Goal: Check status: Check status

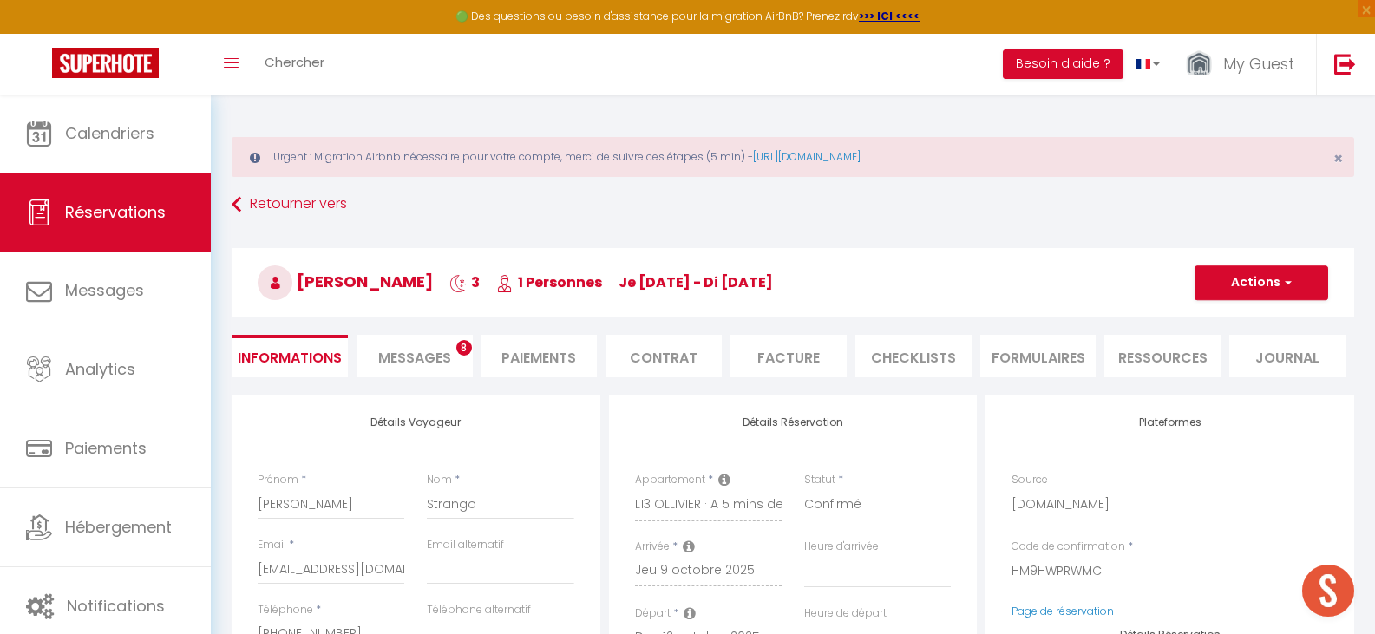
select select
select select "8948"
select select
select select "1"
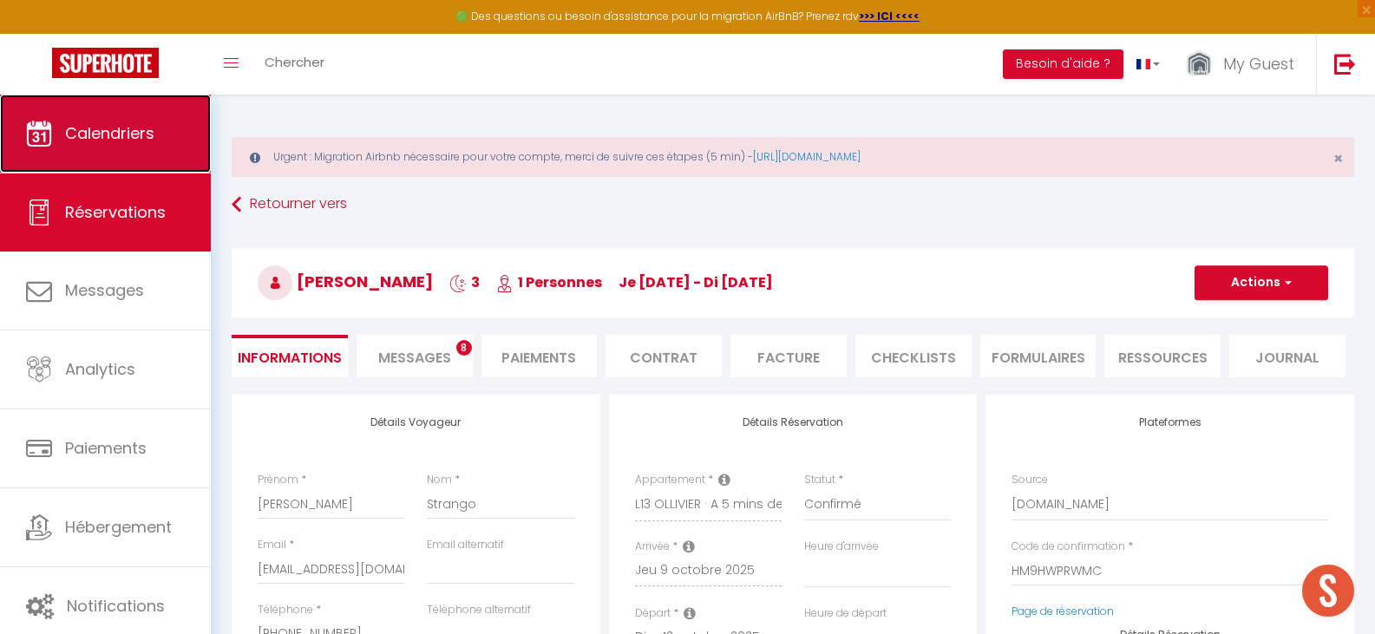
click at [92, 135] on span "Calendriers" at bounding box center [109, 133] width 89 height 22
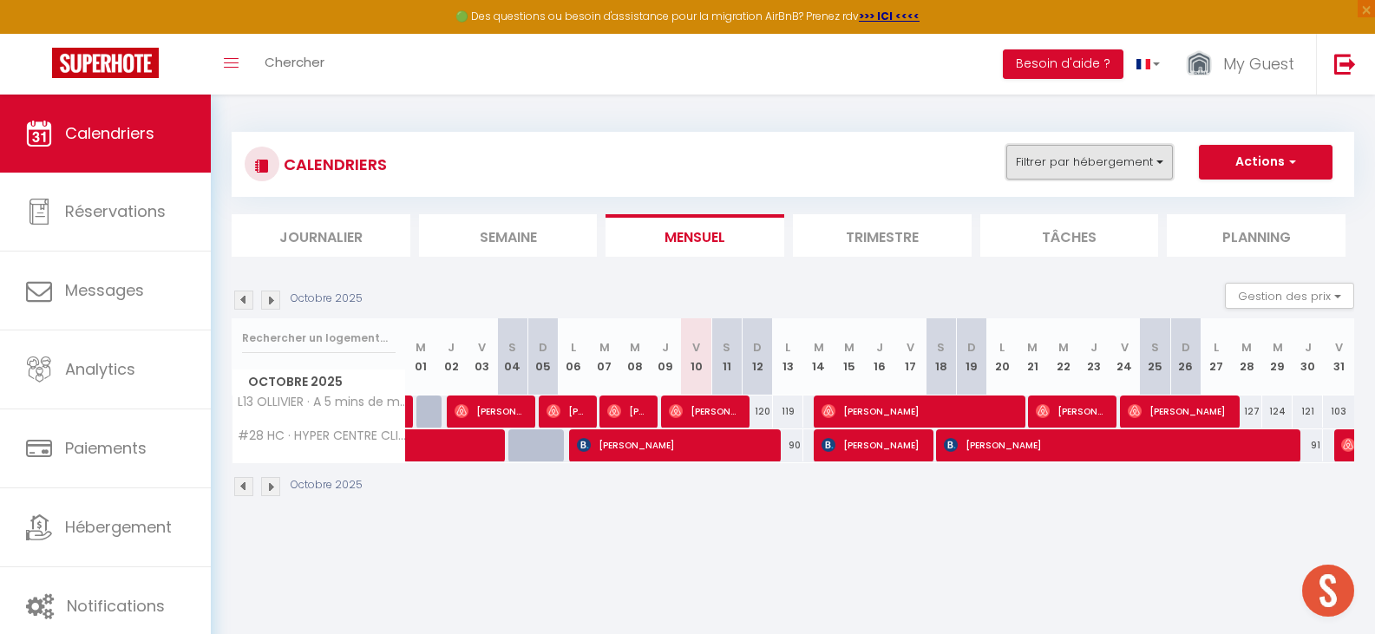
click at [1143, 170] on button "Filtrer par hébergement" at bounding box center [1089, 162] width 167 height 35
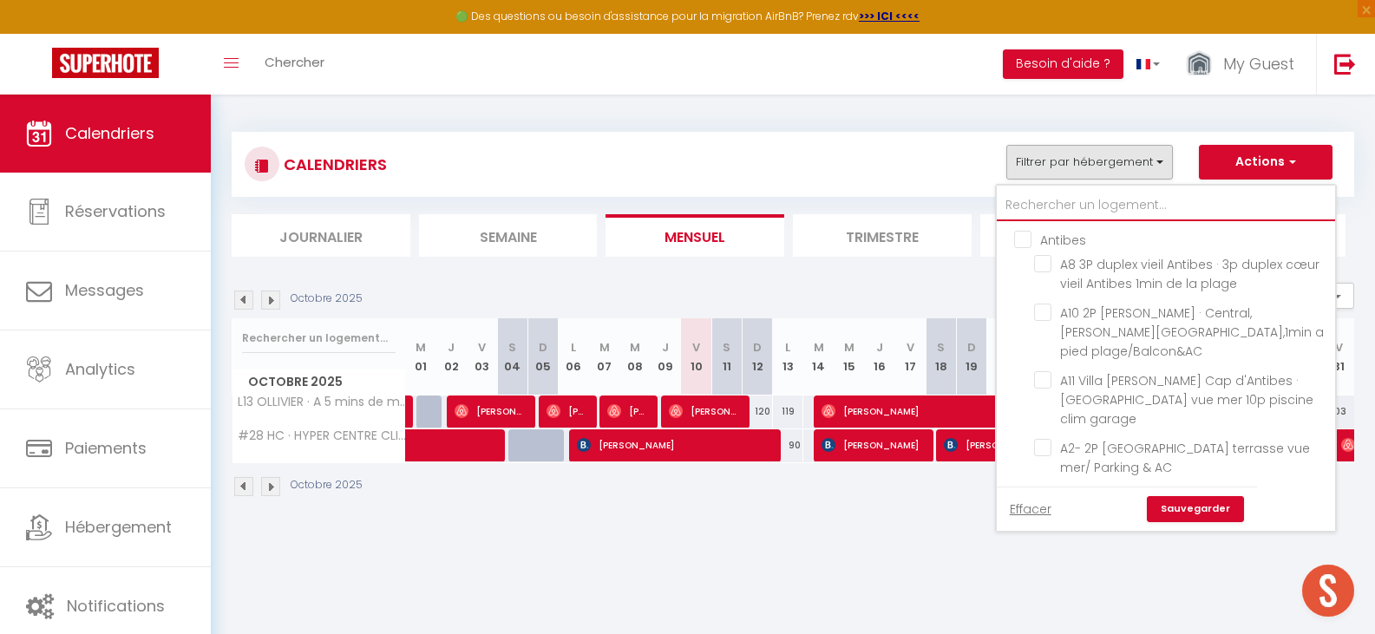
click at [1099, 219] on input "text" at bounding box center [1166, 205] width 338 height 31
type input "c"
checkbox input "false"
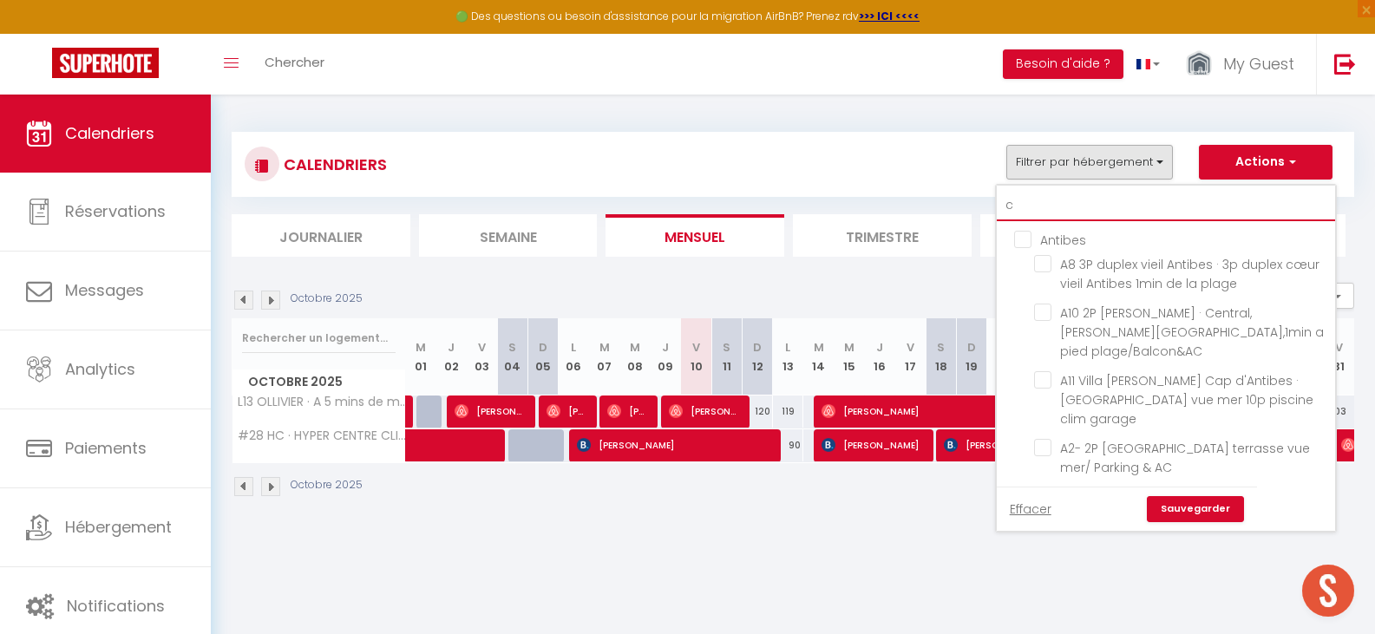
checkbox input "false"
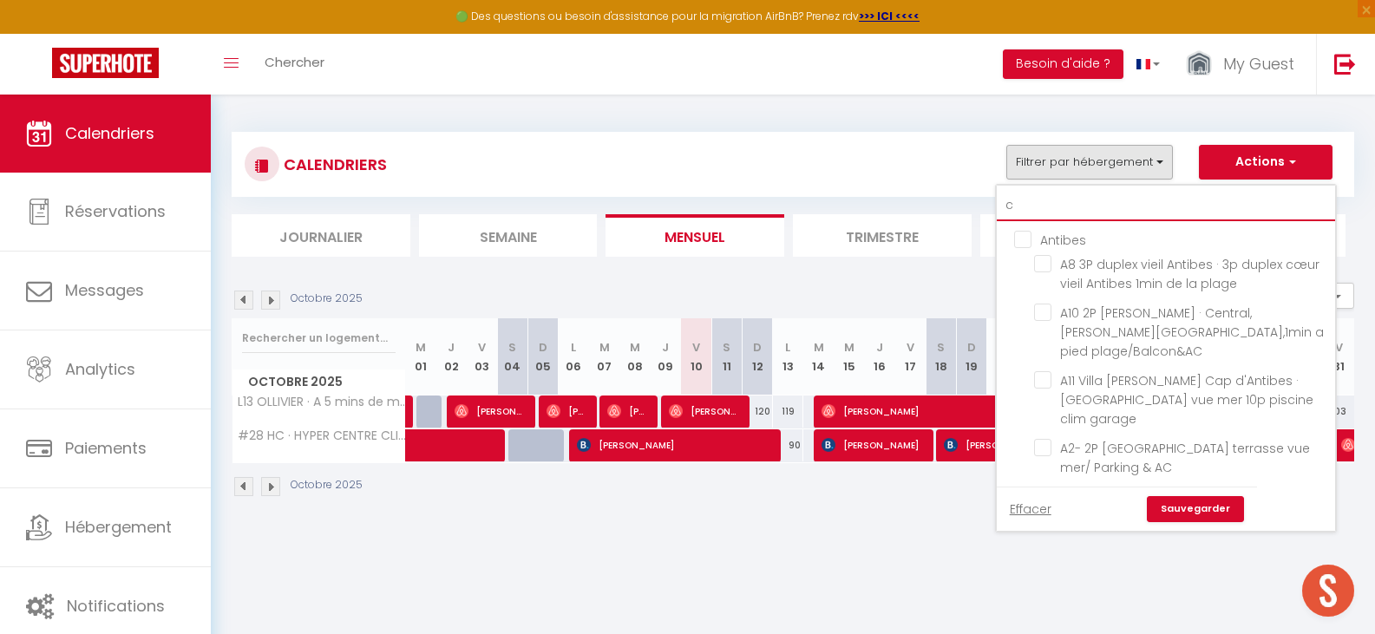
checkbox input "false"
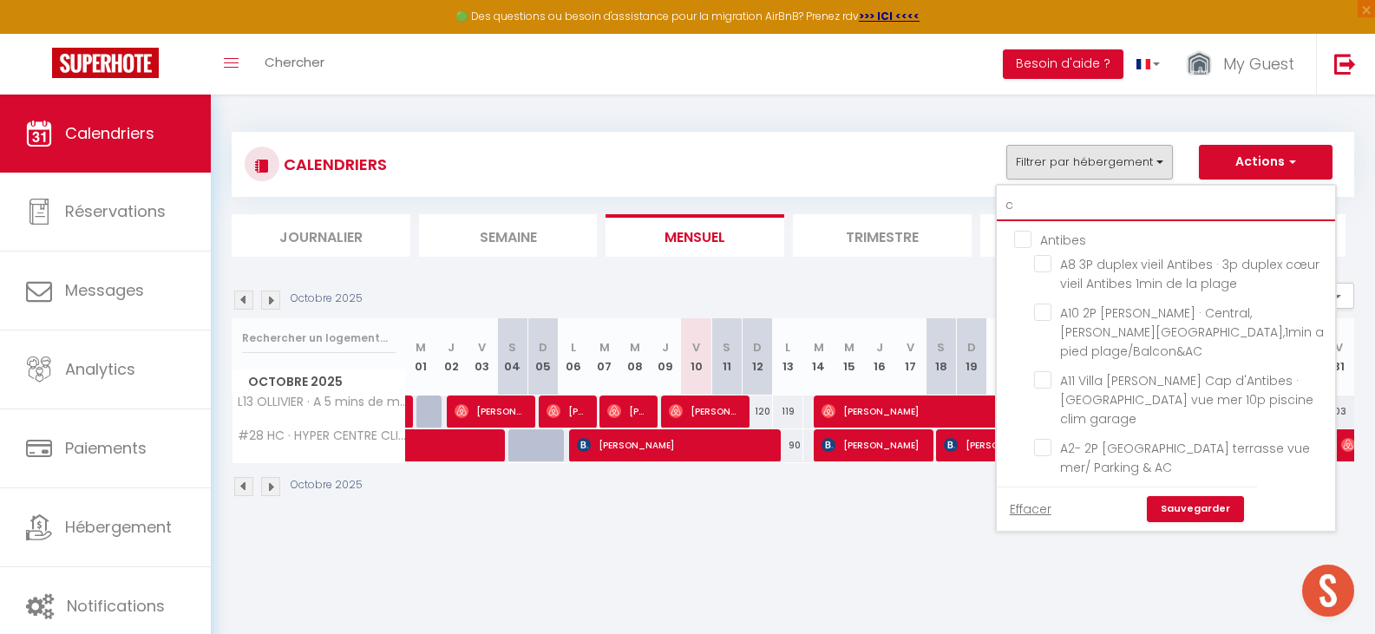
checkbox input "false"
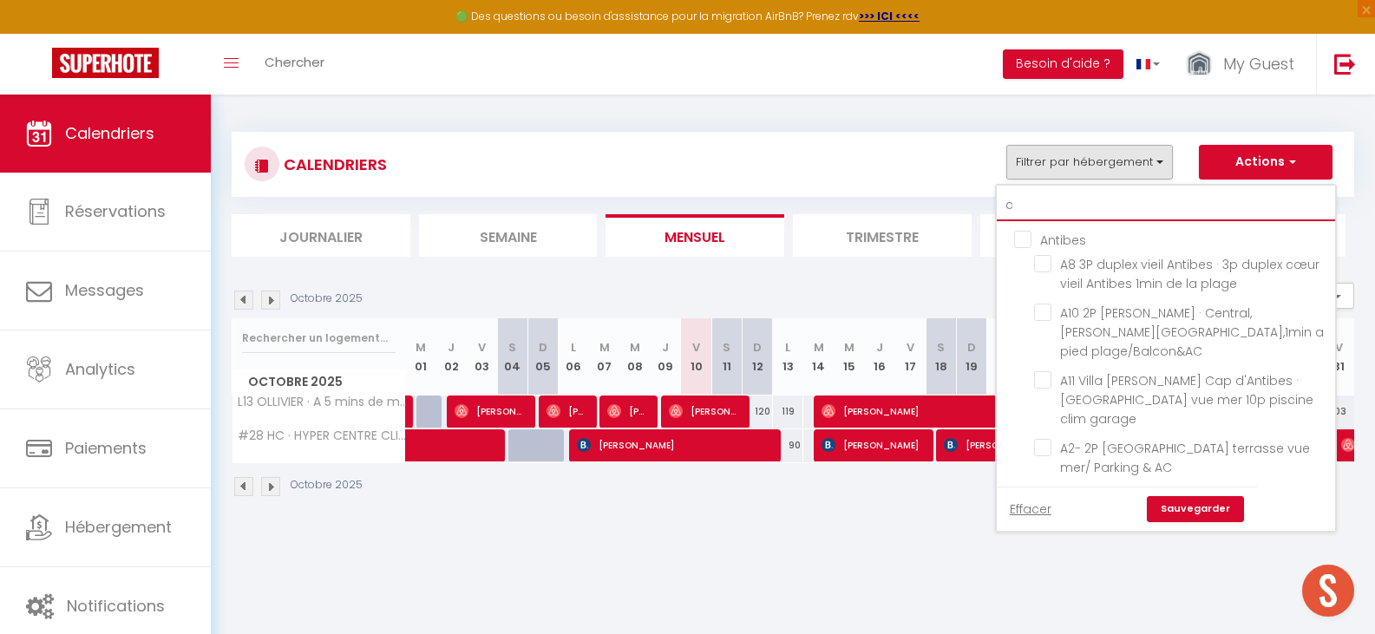
checkbox input "false"
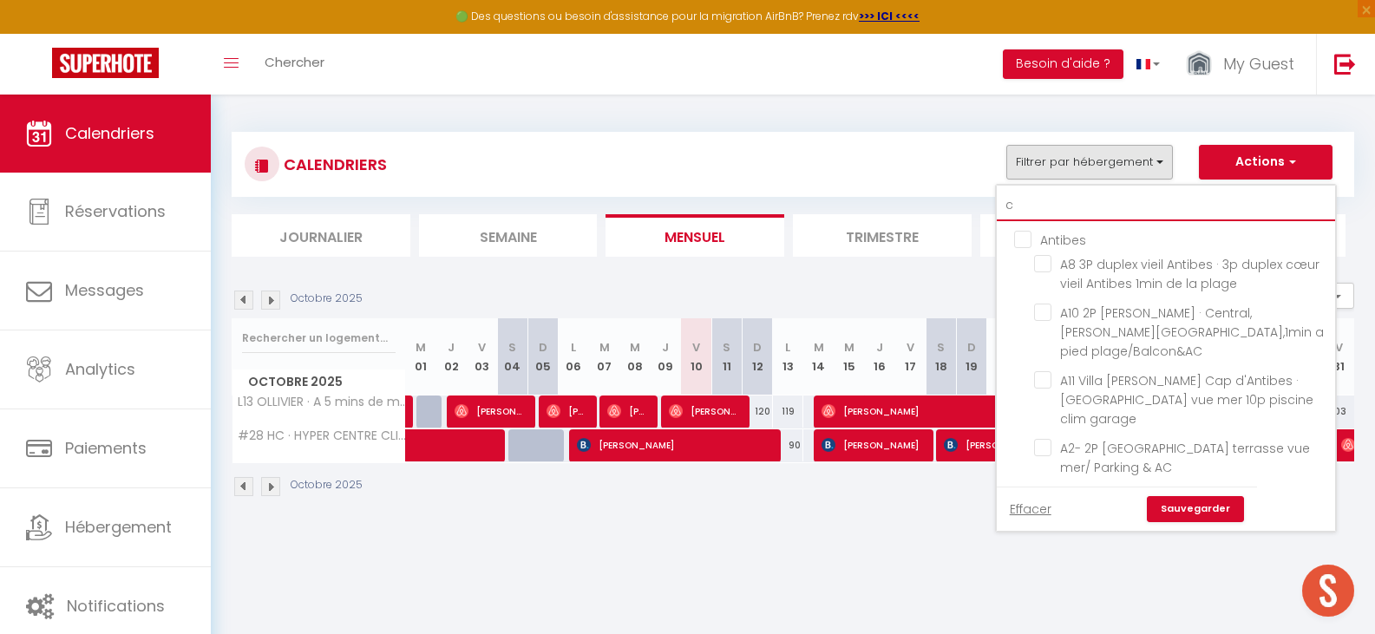
checkbox input "false"
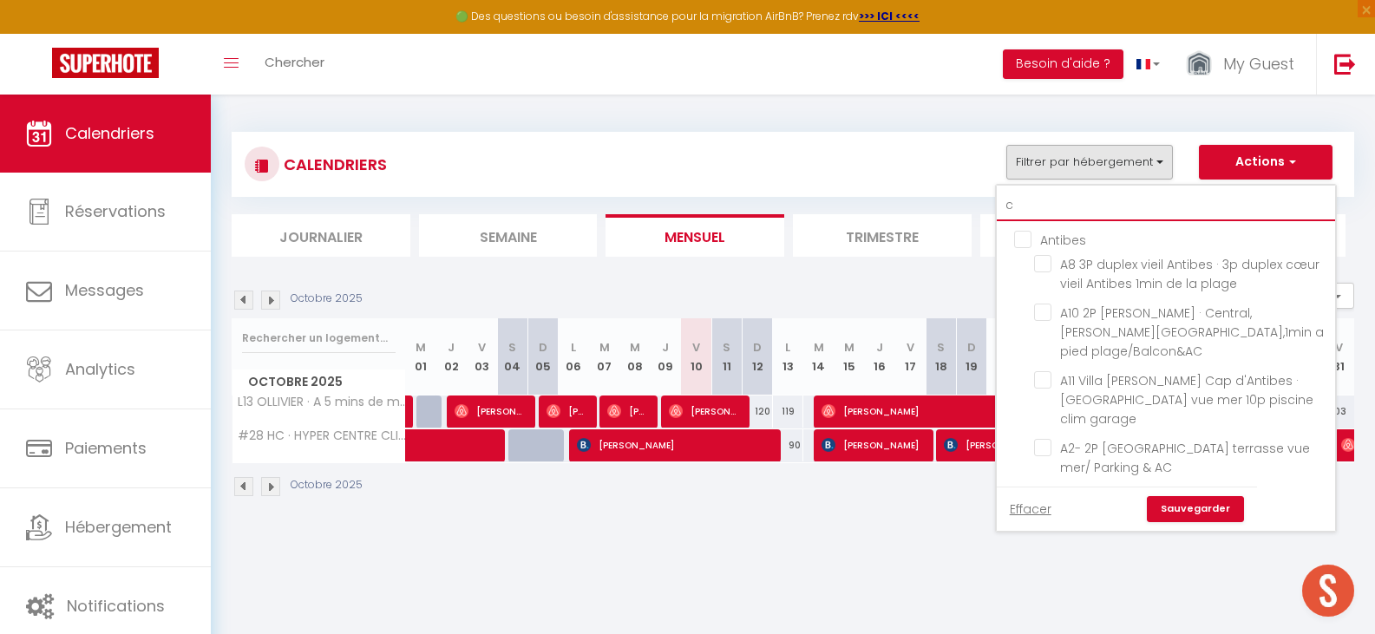
checkbox input "false"
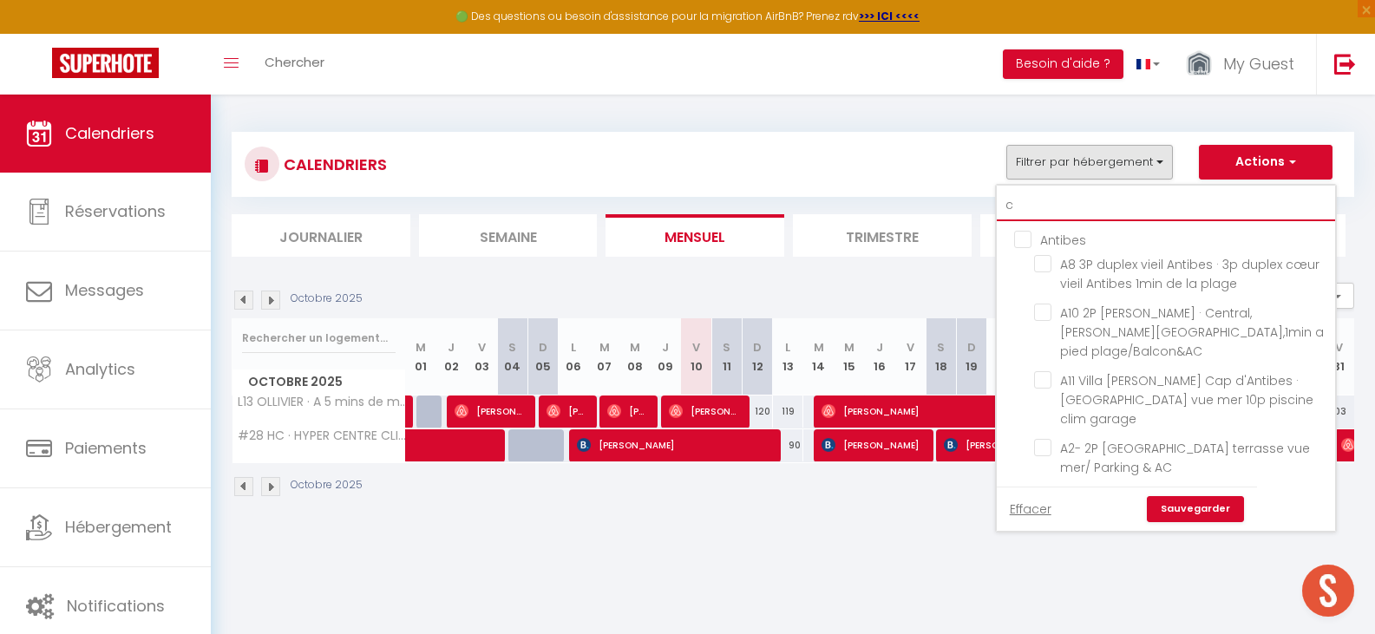
checkbox input "false"
checkbox input "true"
checkbox input "false"
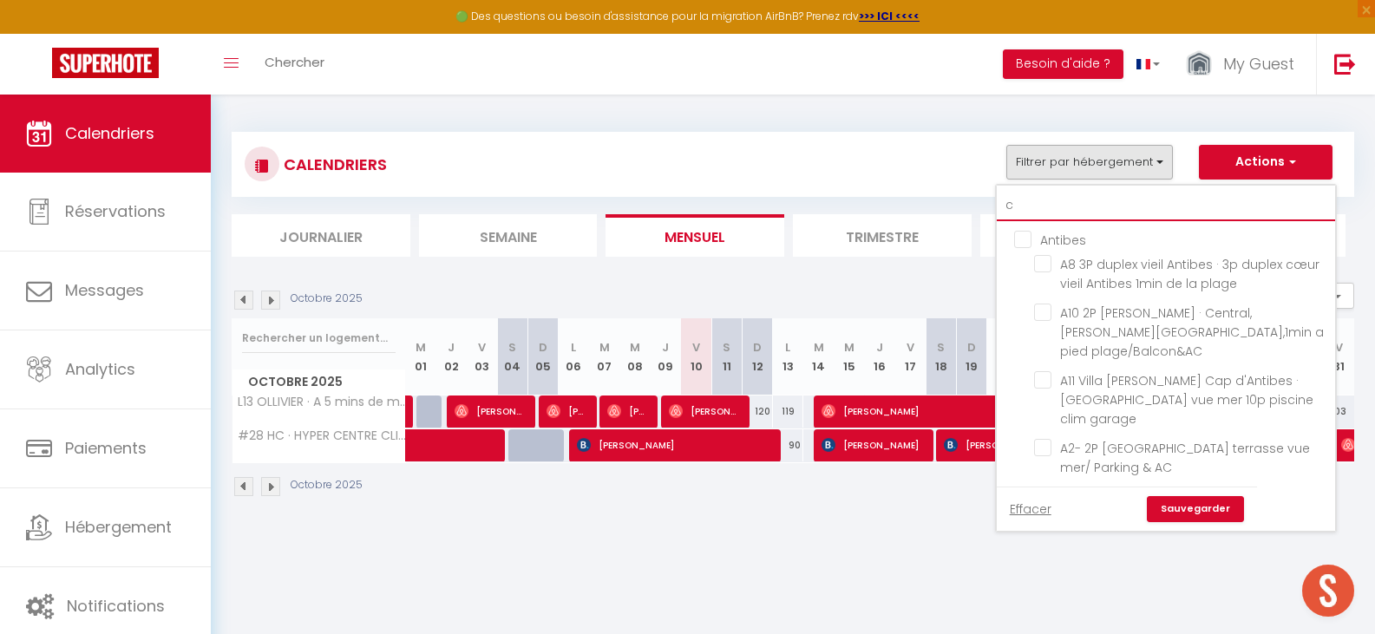
checkbox input "false"
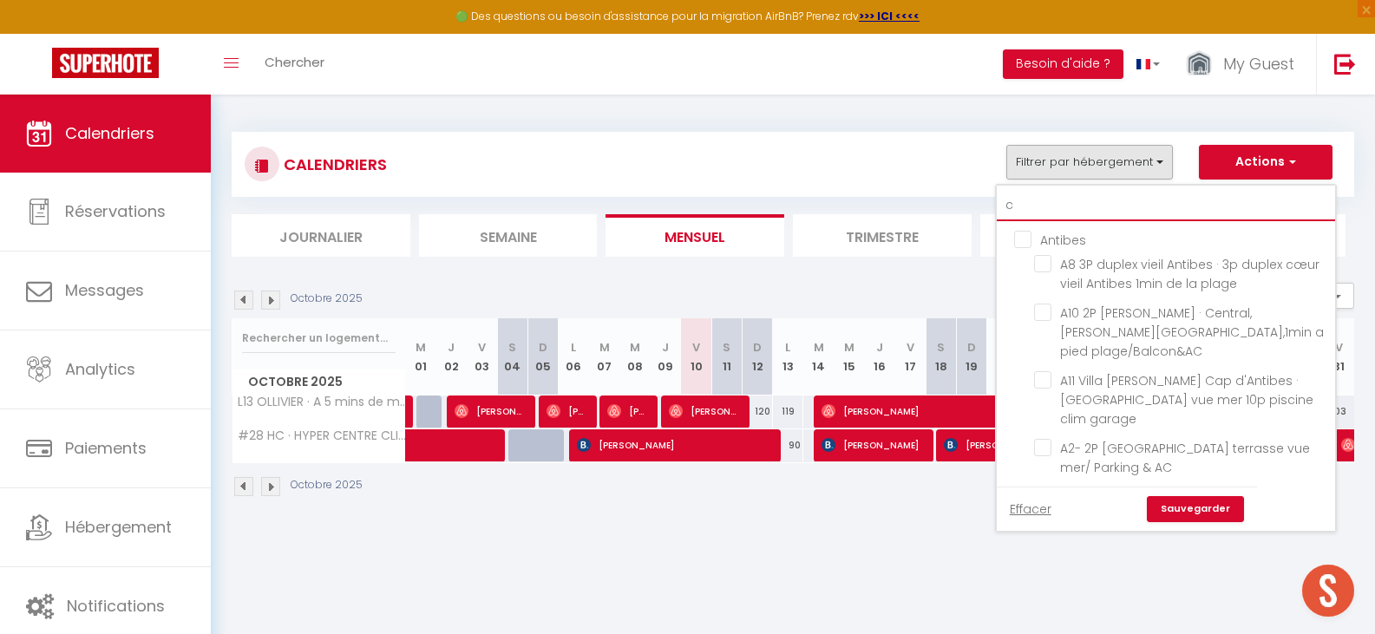
checkbox input "false"
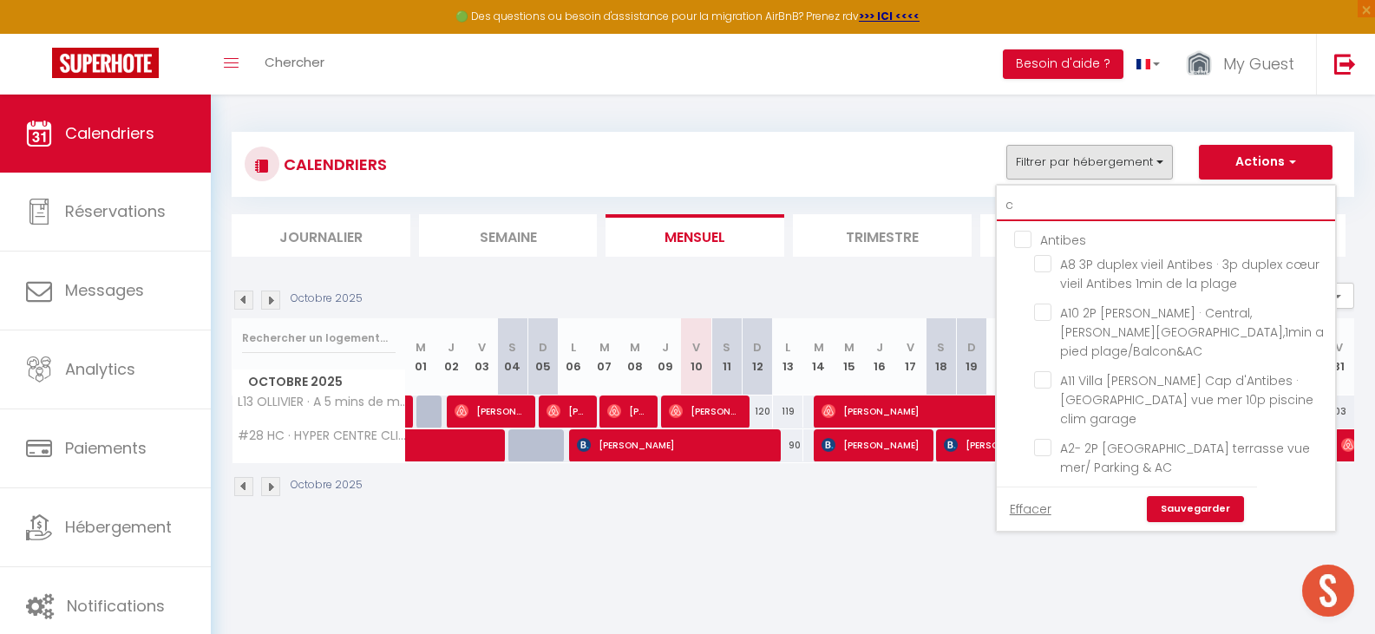
checkbox input "false"
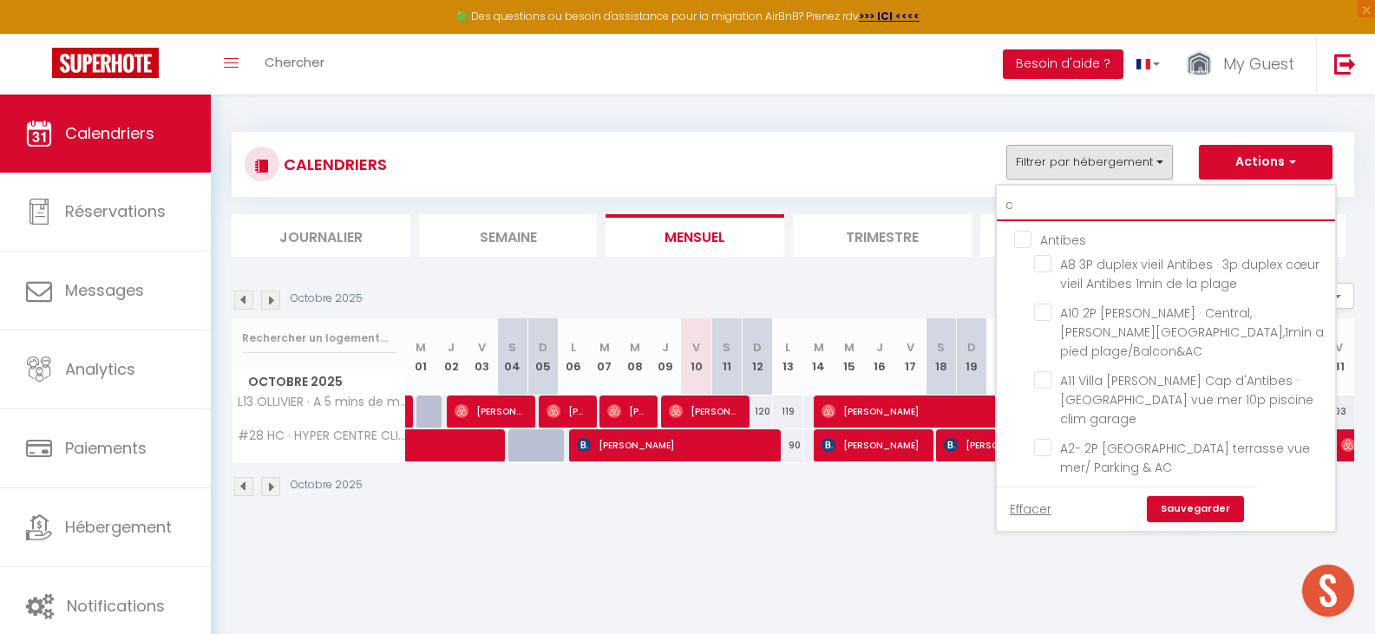
checkbox input "false"
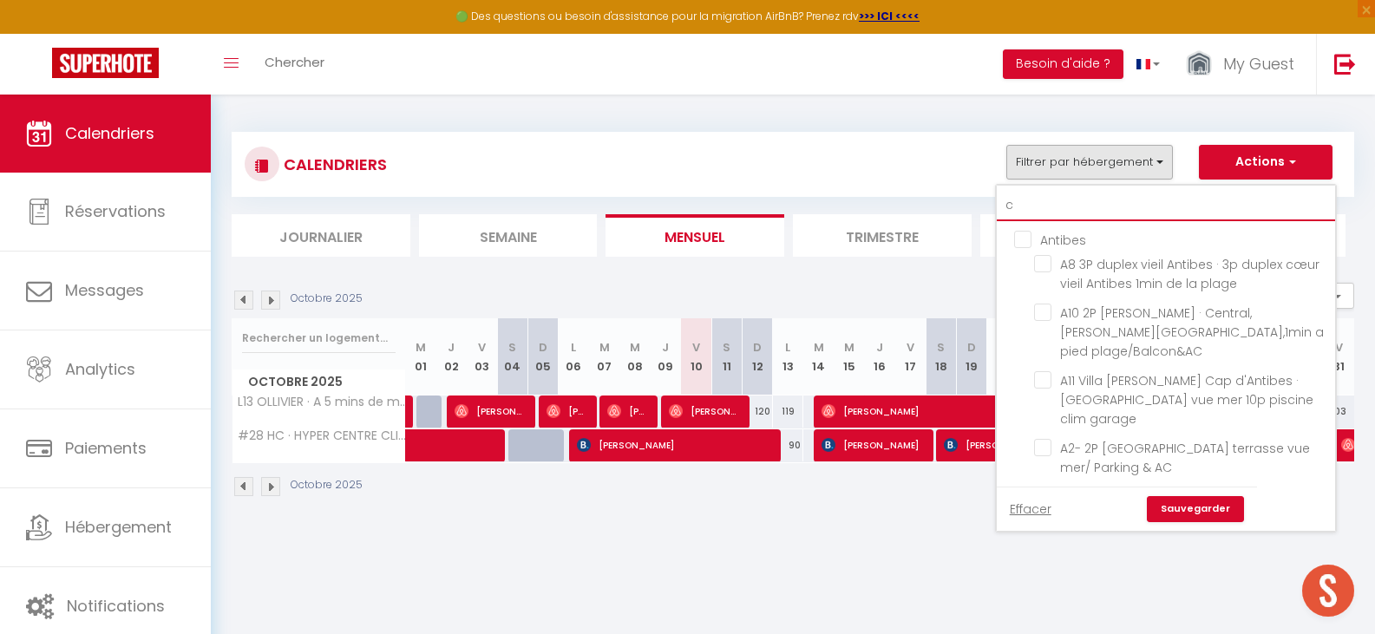
checkbox input "false"
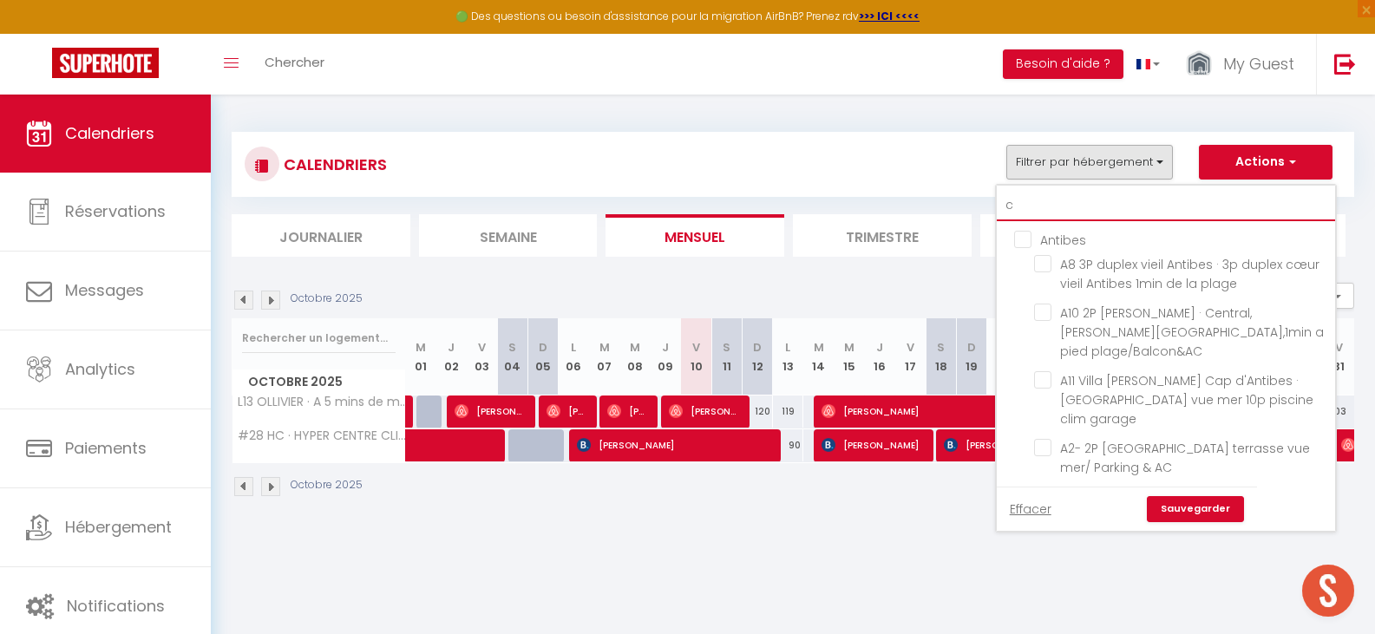
checkbox input "false"
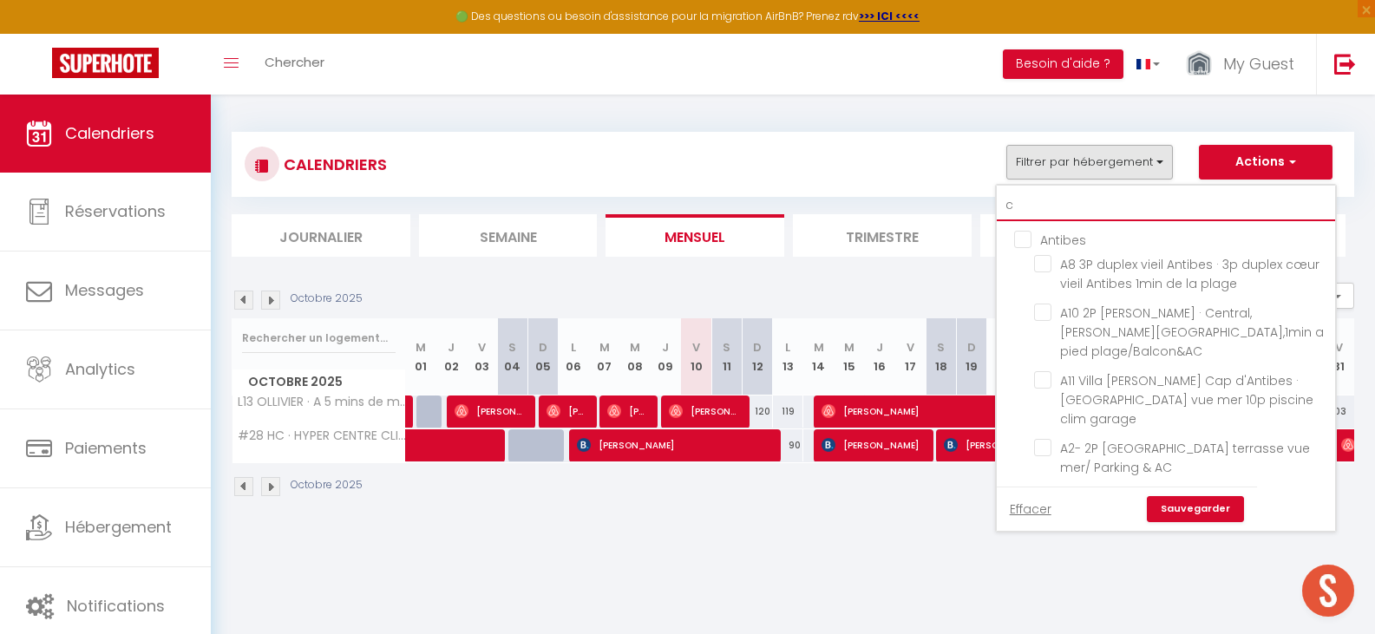
checkbox input "false"
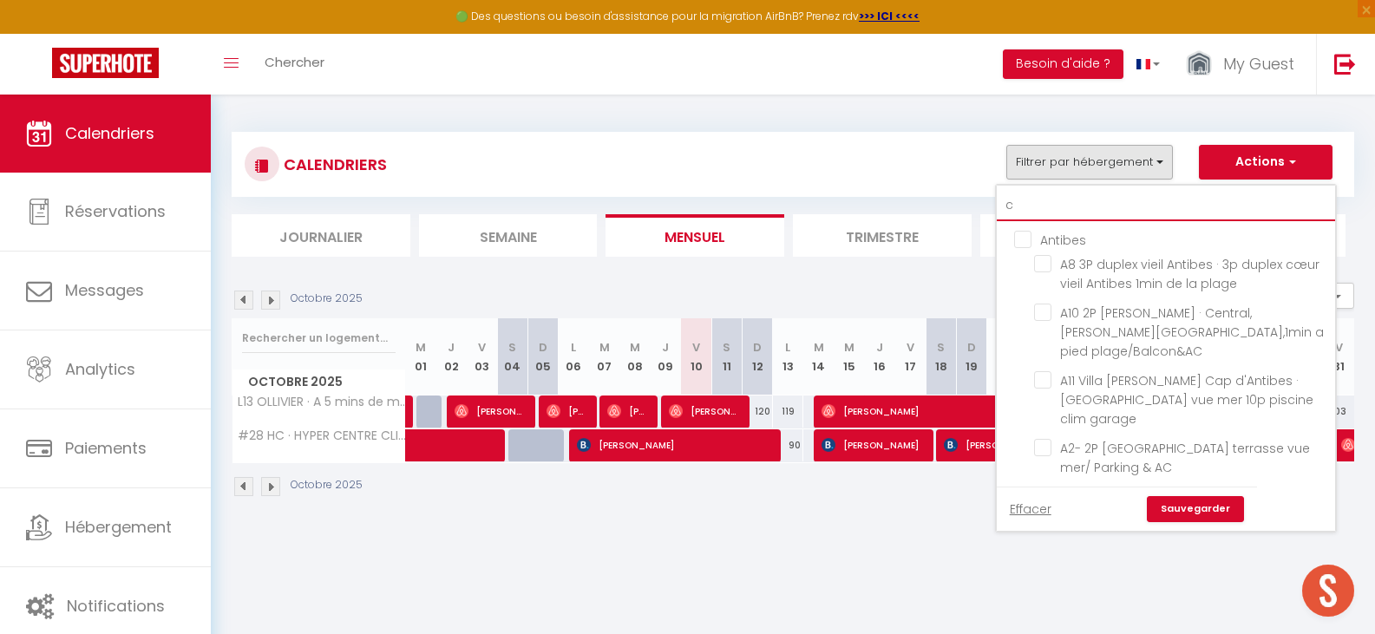
checkbox input "false"
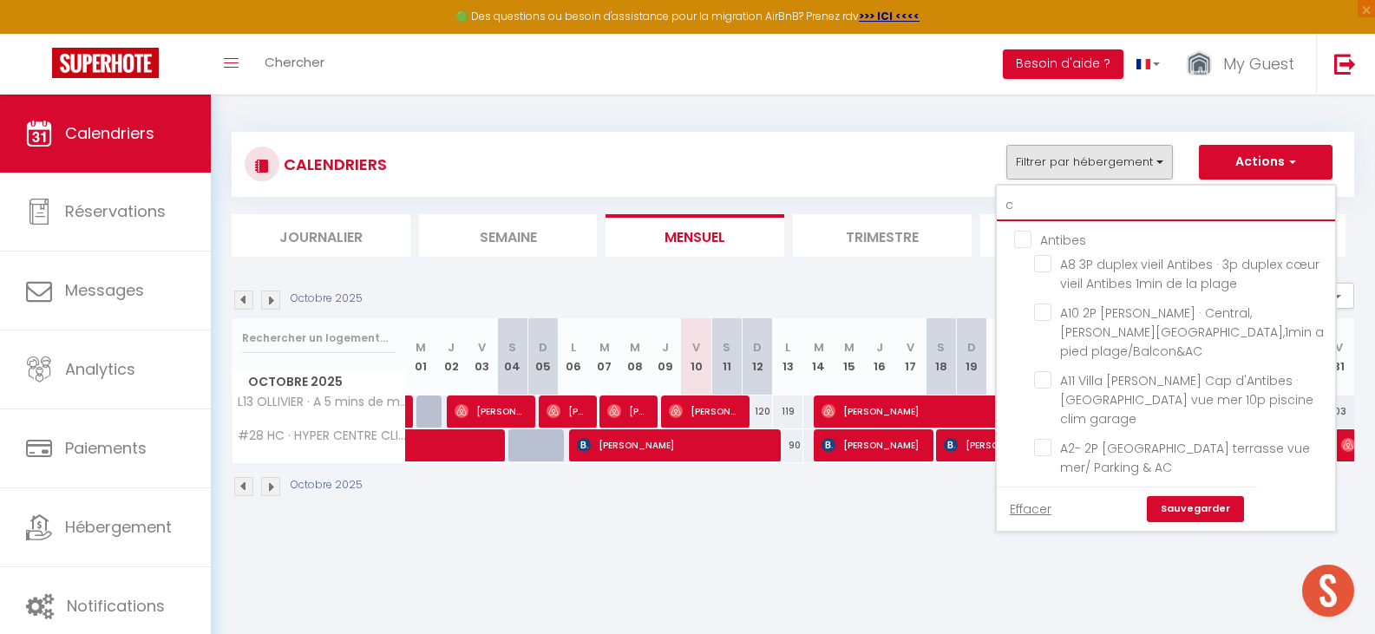
checkbox input "false"
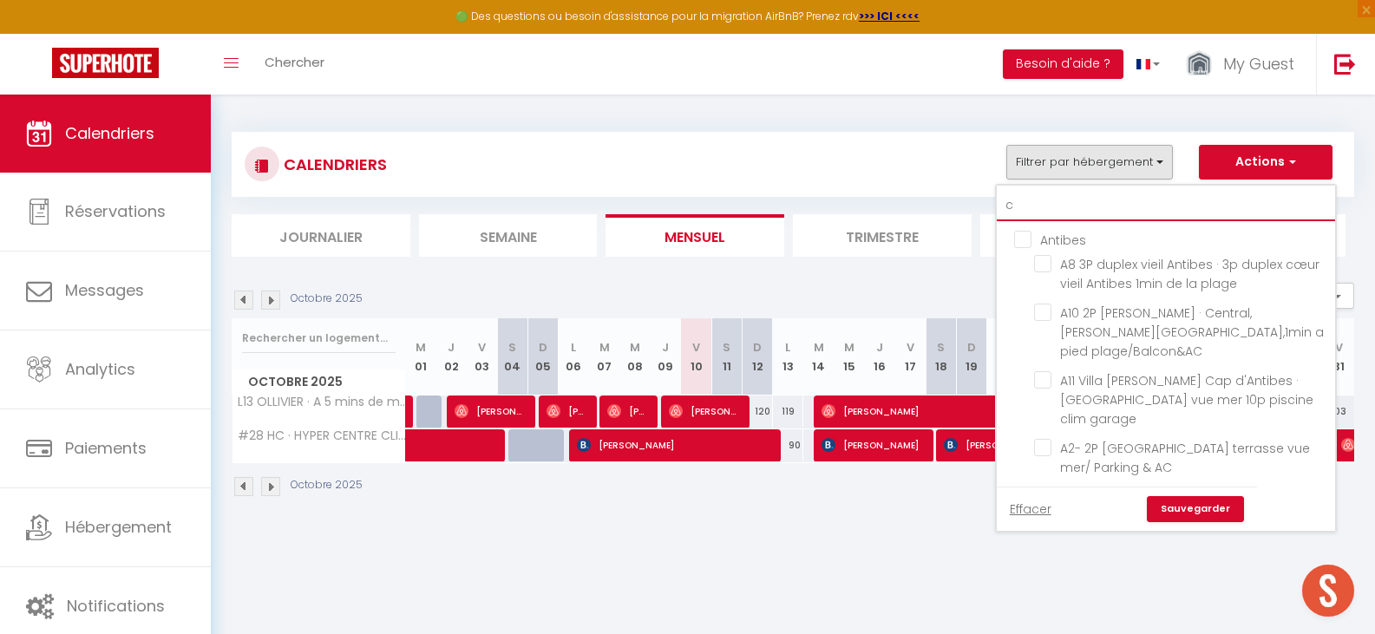
checkbox input "false"
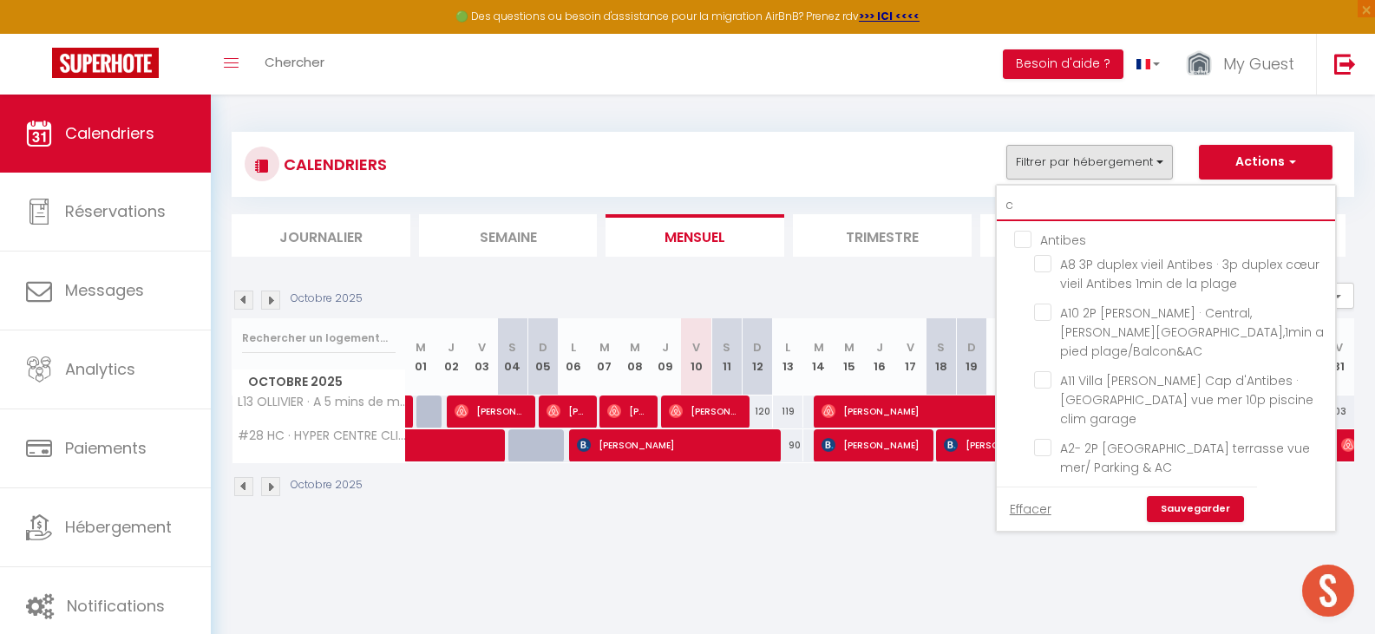
checkbox input "false"
checkbox input "true"
checkbox input "false"
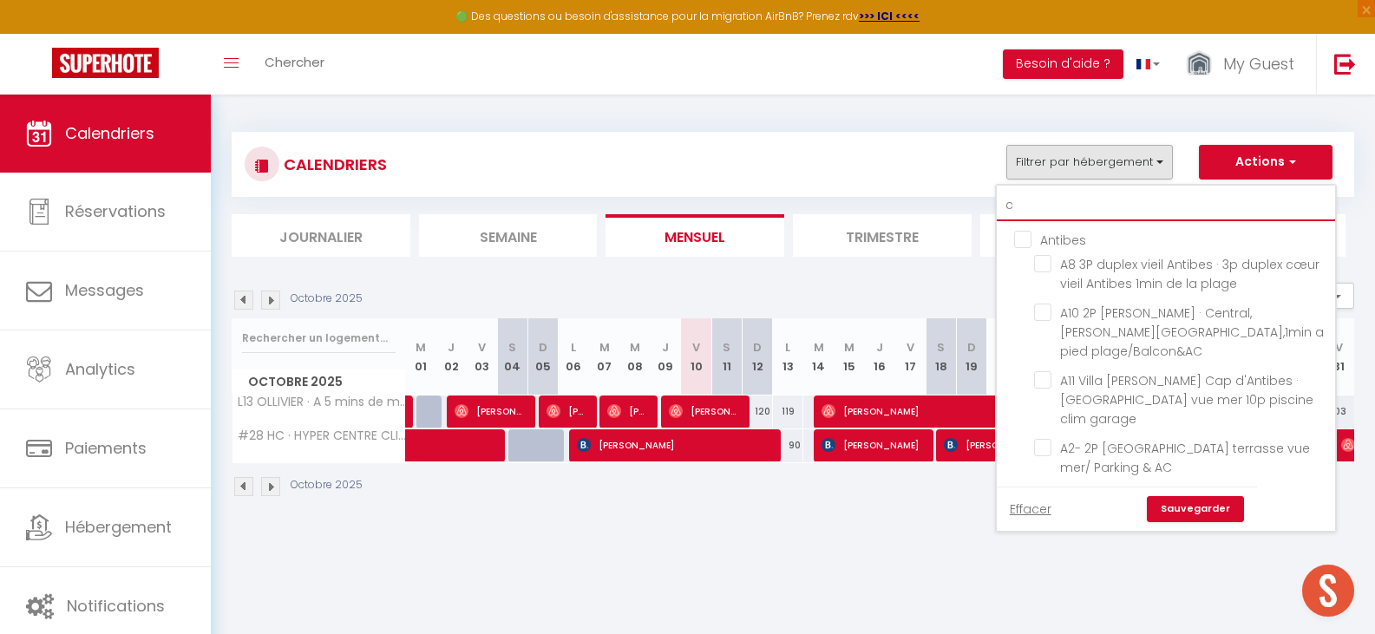
checkbox input "false"
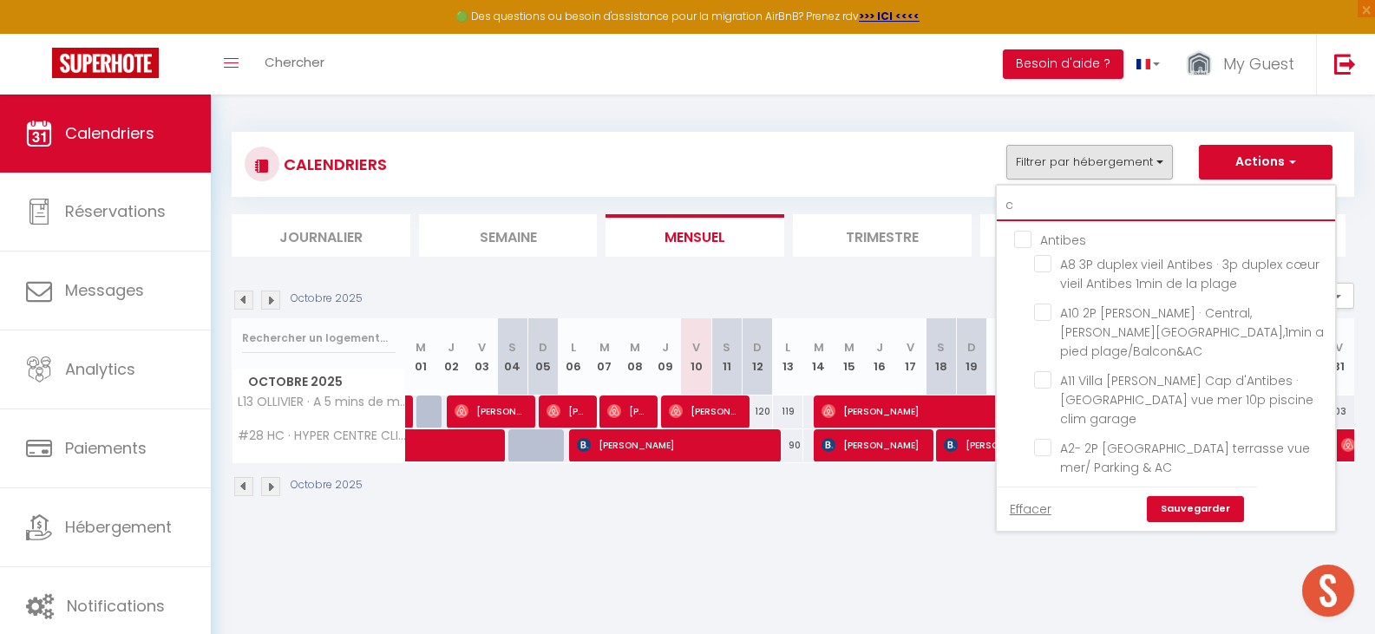
checkbox input "false"
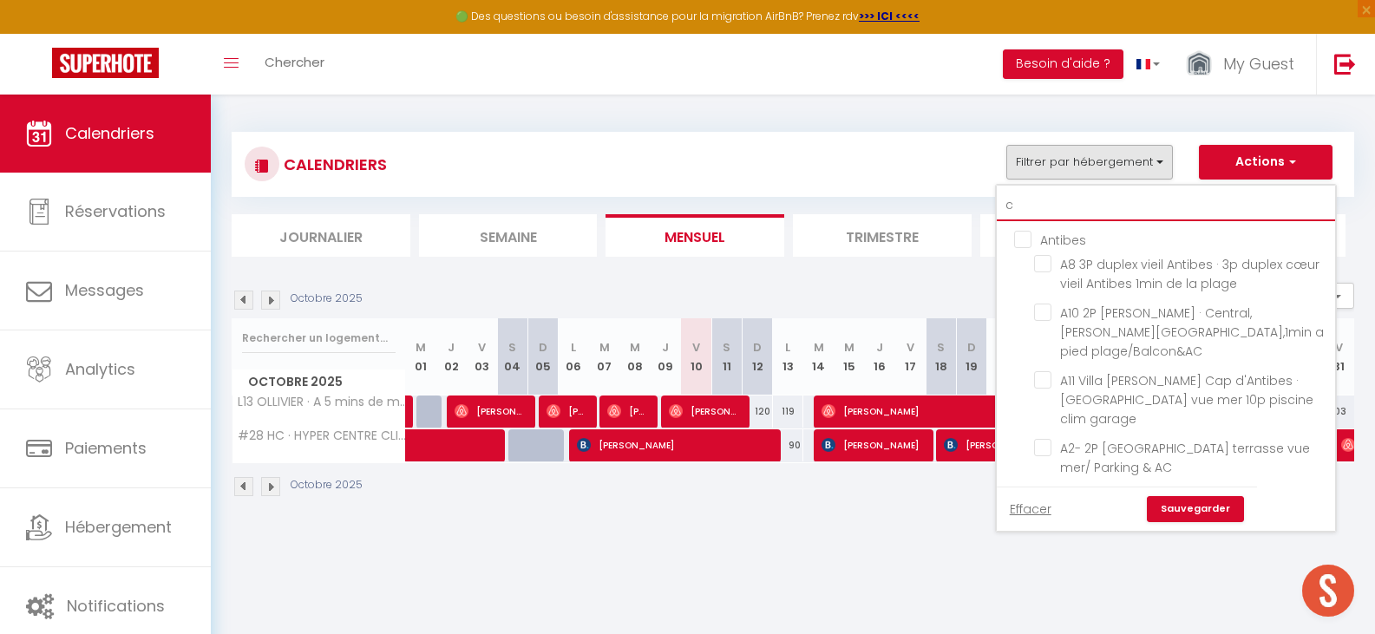
checkbox input "false"
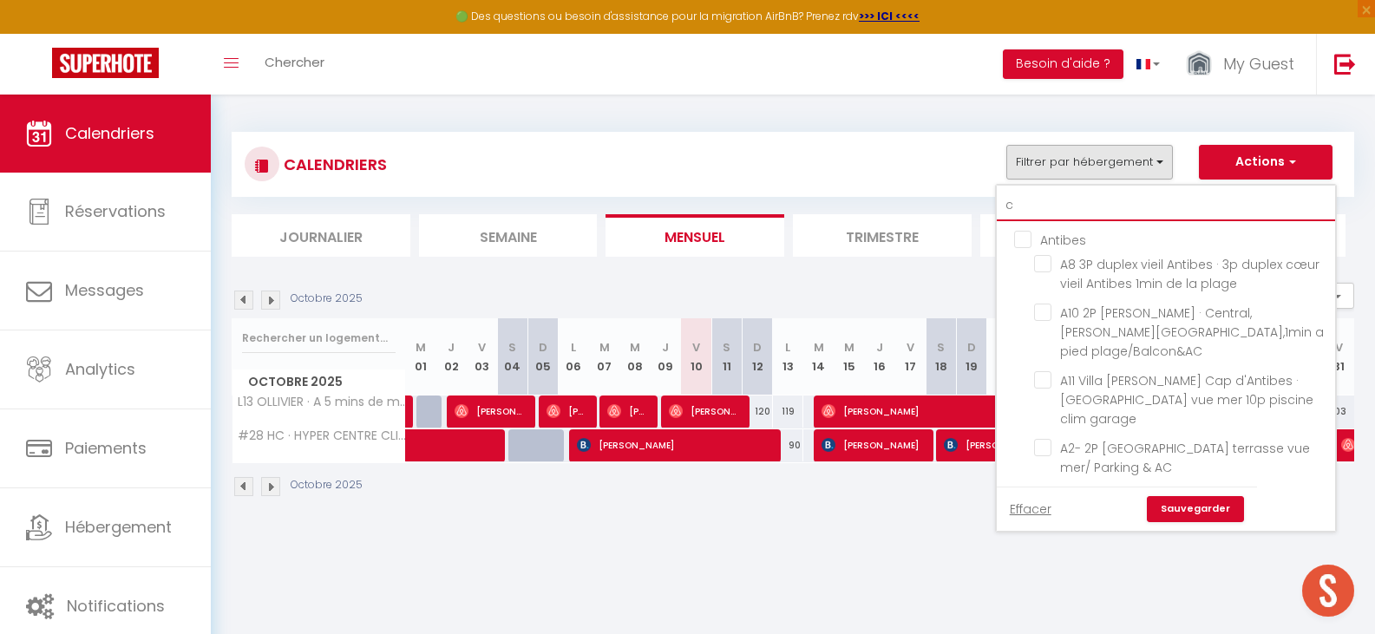
checkbox input "false"
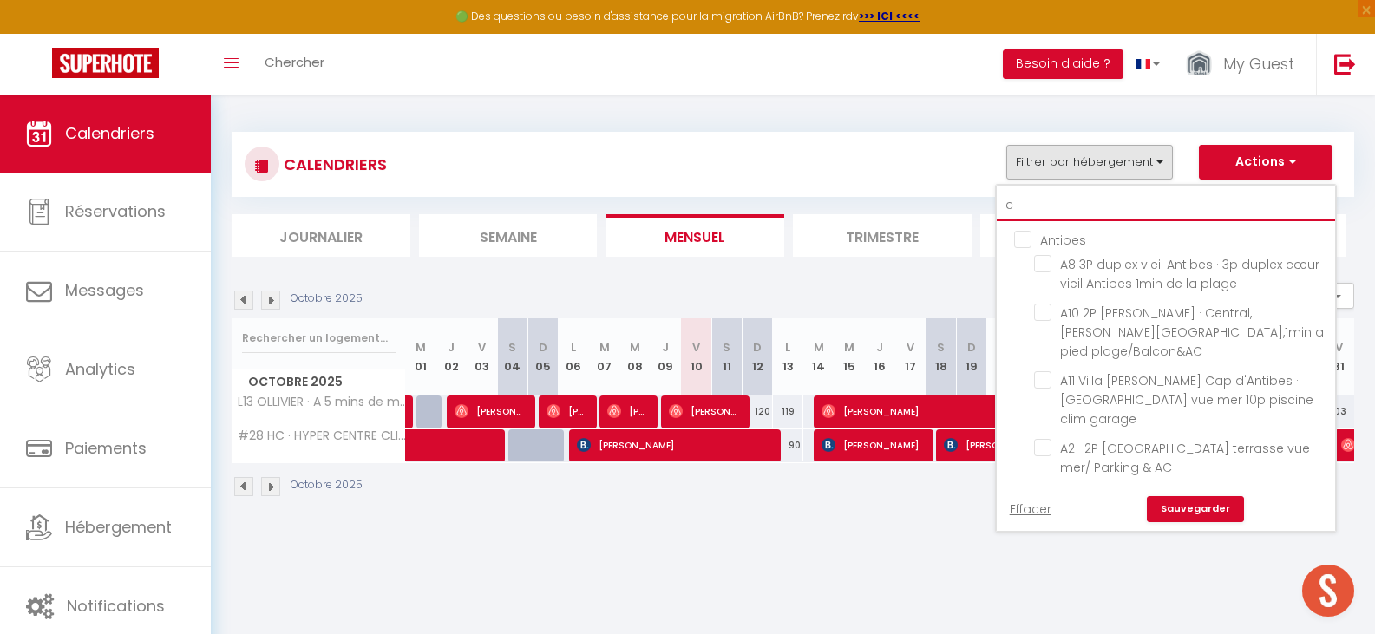
checkbox input "false"
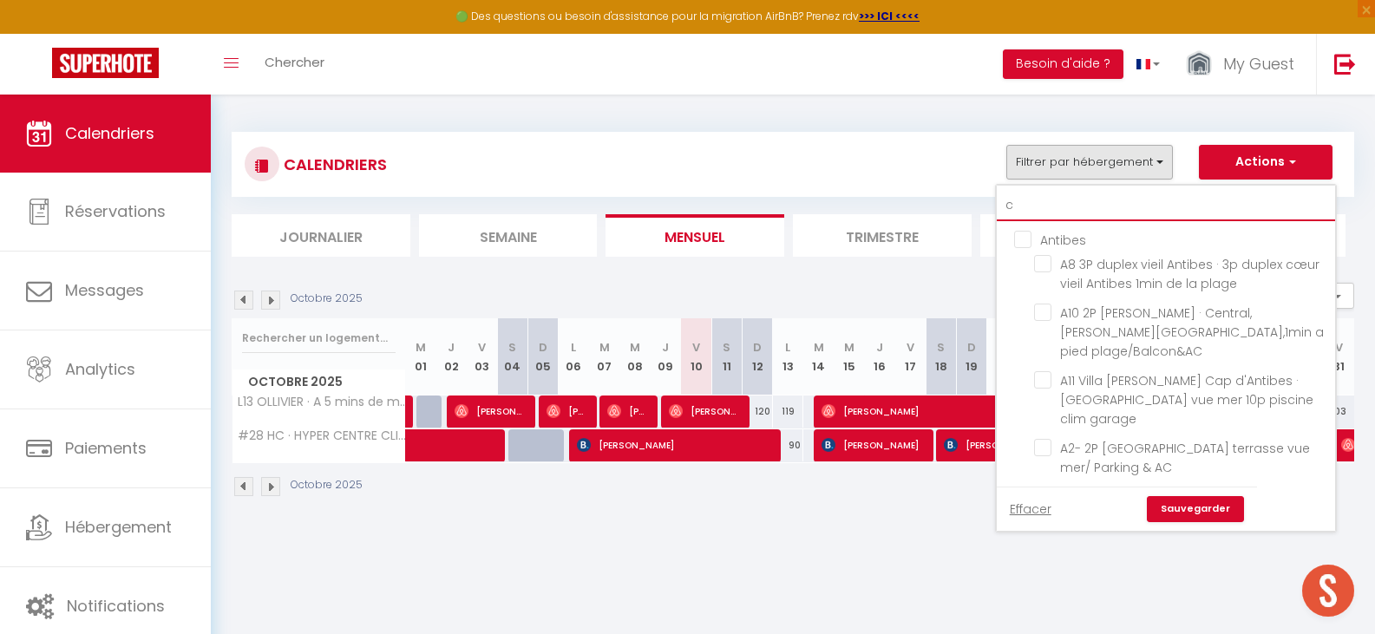
checkbox input "false"
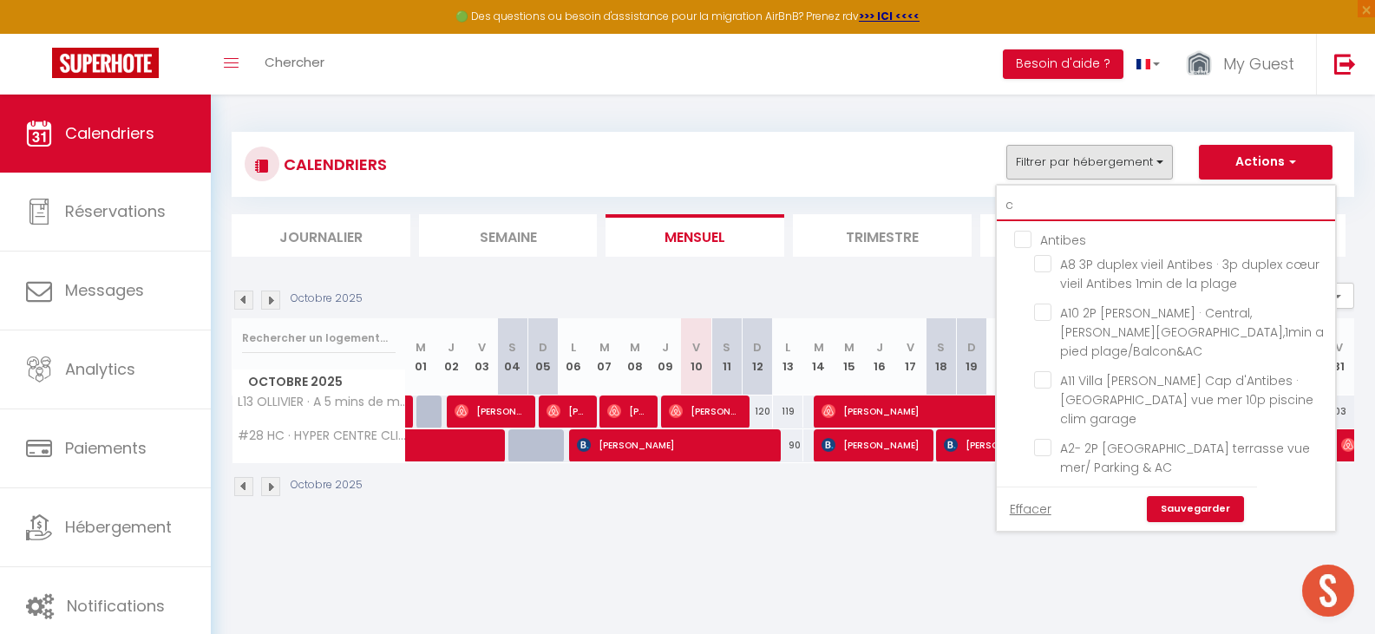
checkbox input "false"
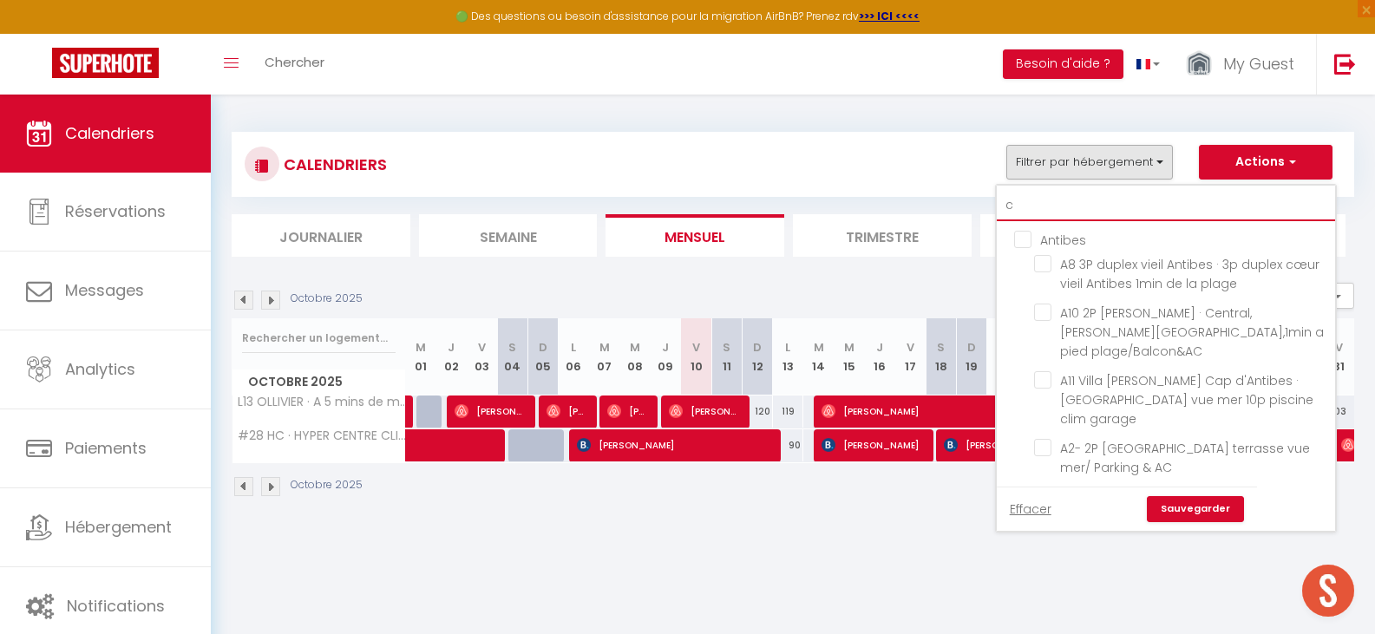
checkbox input "false"
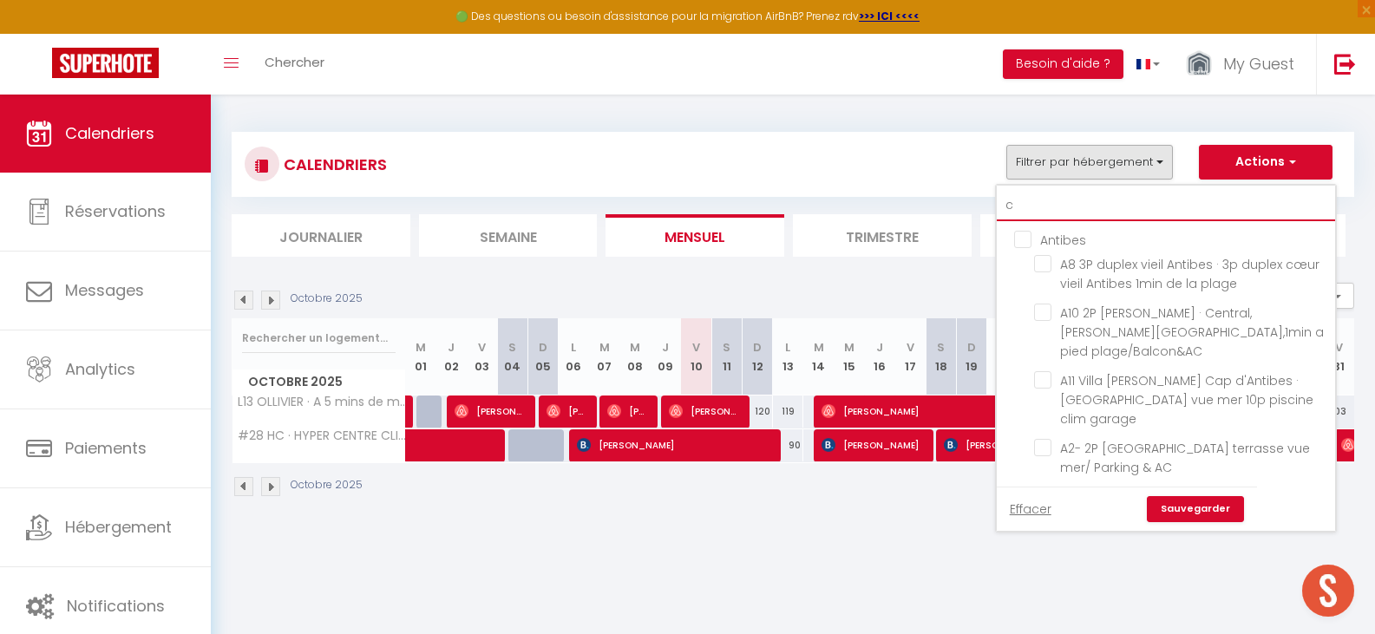
checkbox input "false"
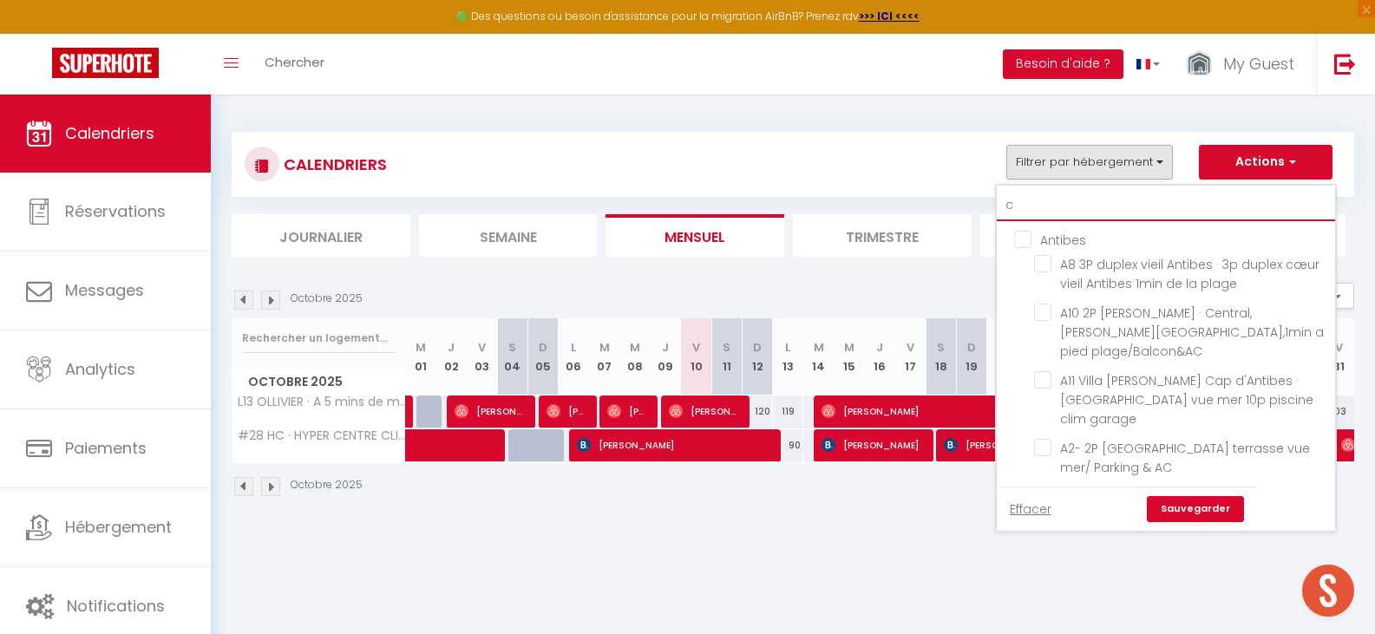
checkbox input "false"
type input "c1"
checkbox input "false"
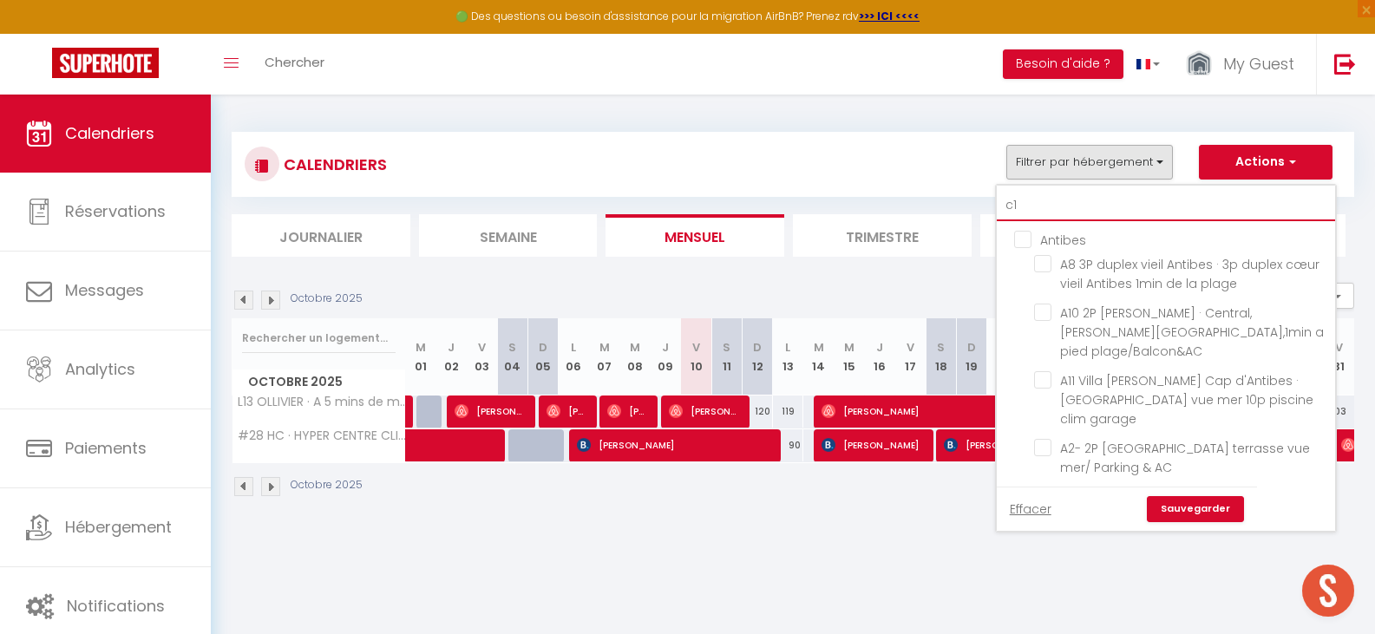
checkbox input "false"
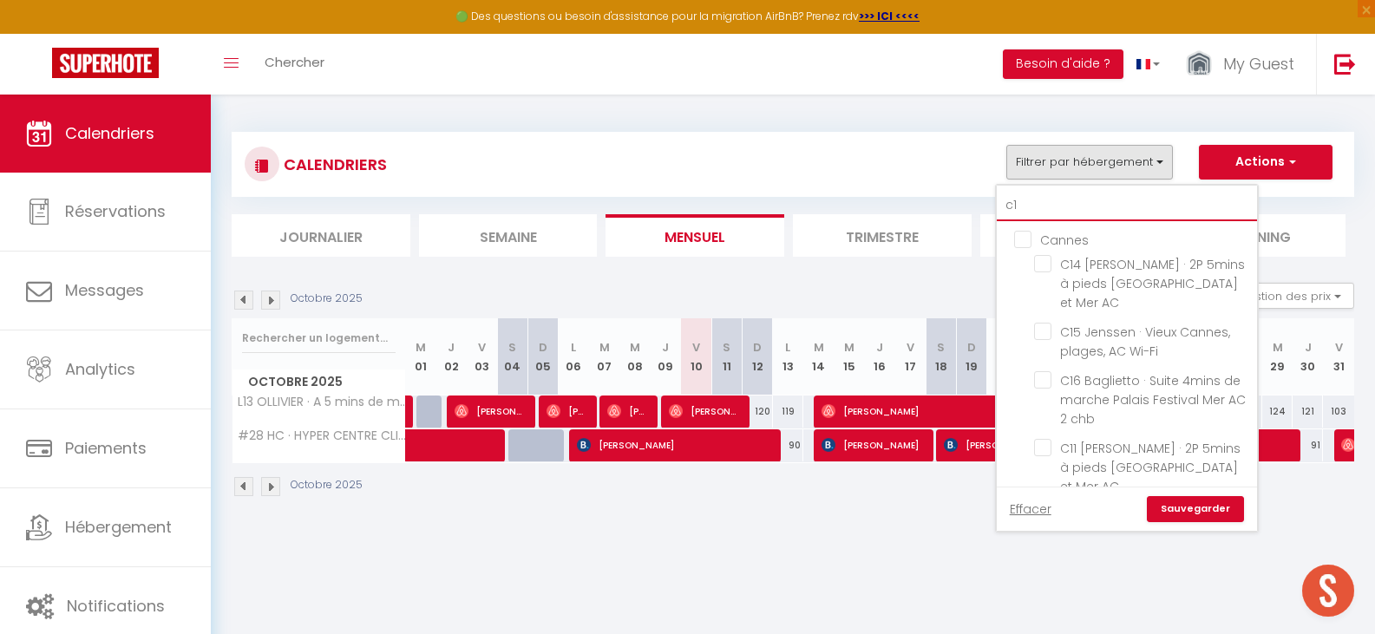
type input "c12"
checkbox input "false"
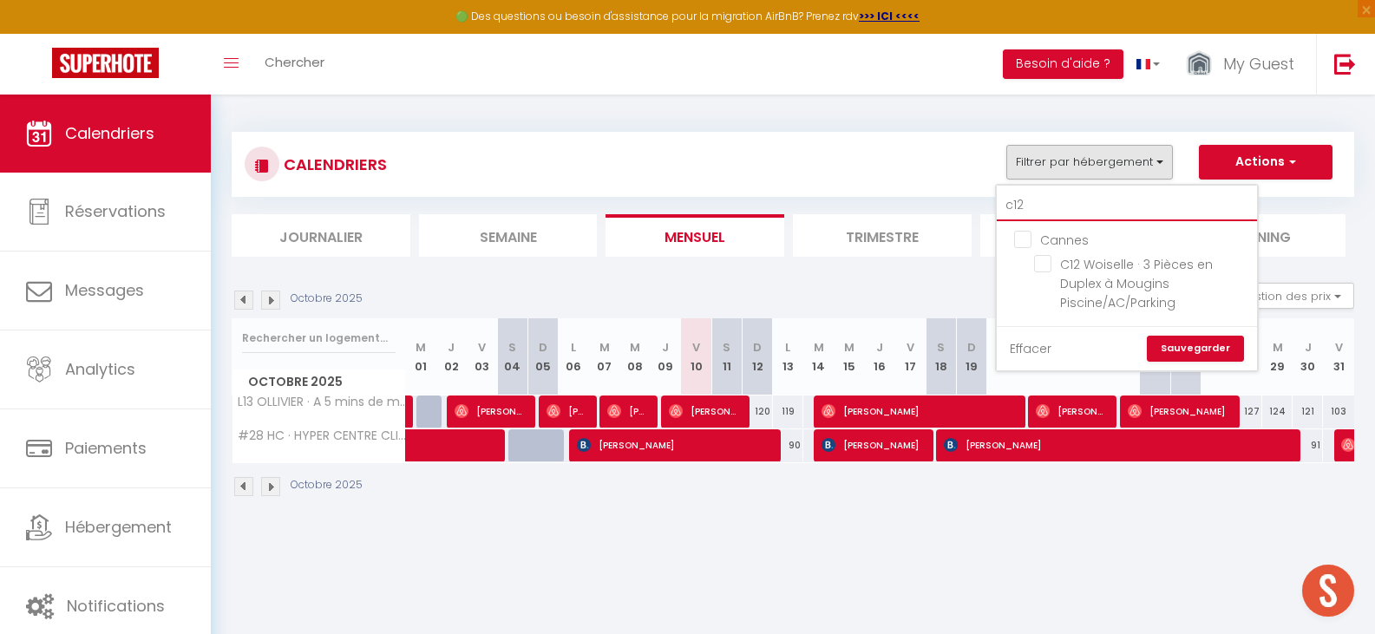
type input "c12"
click at [1028, 343] on link "Effacer" at bounding box center [1031, 348] width 42 height 19
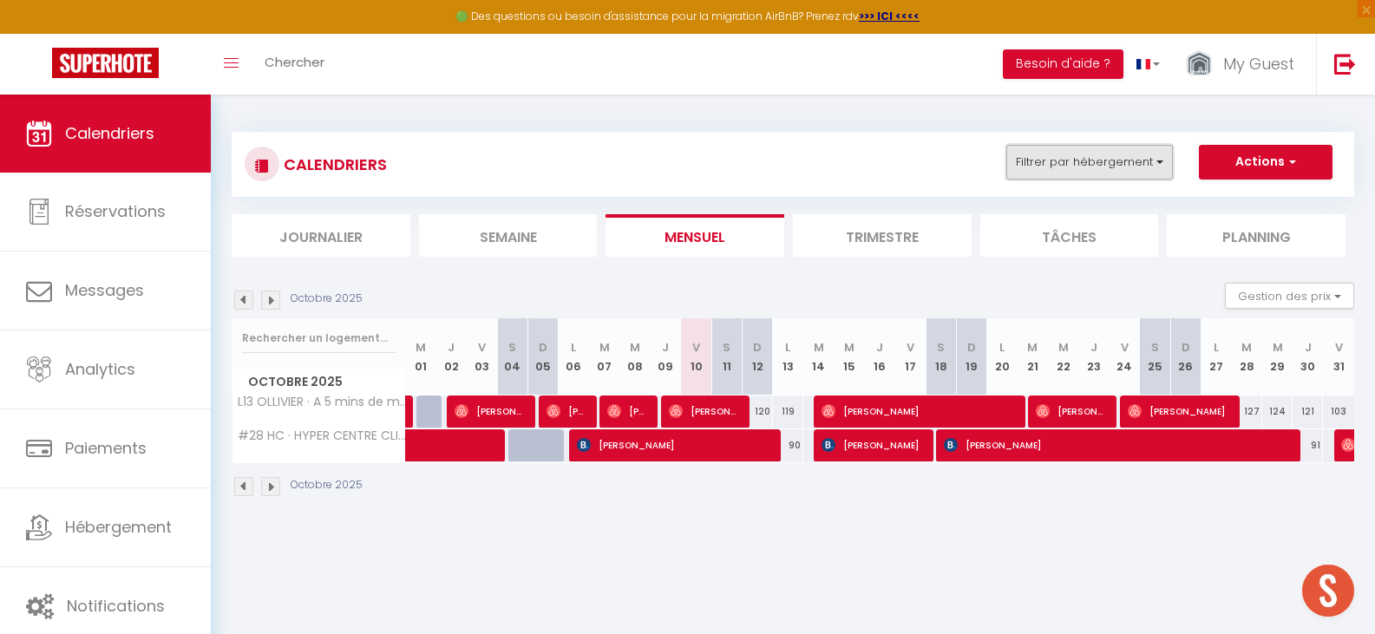
click at [1059, 175] on button "Filtrer par hébergement" at bounding box center [1089, 162] width 167 height 35
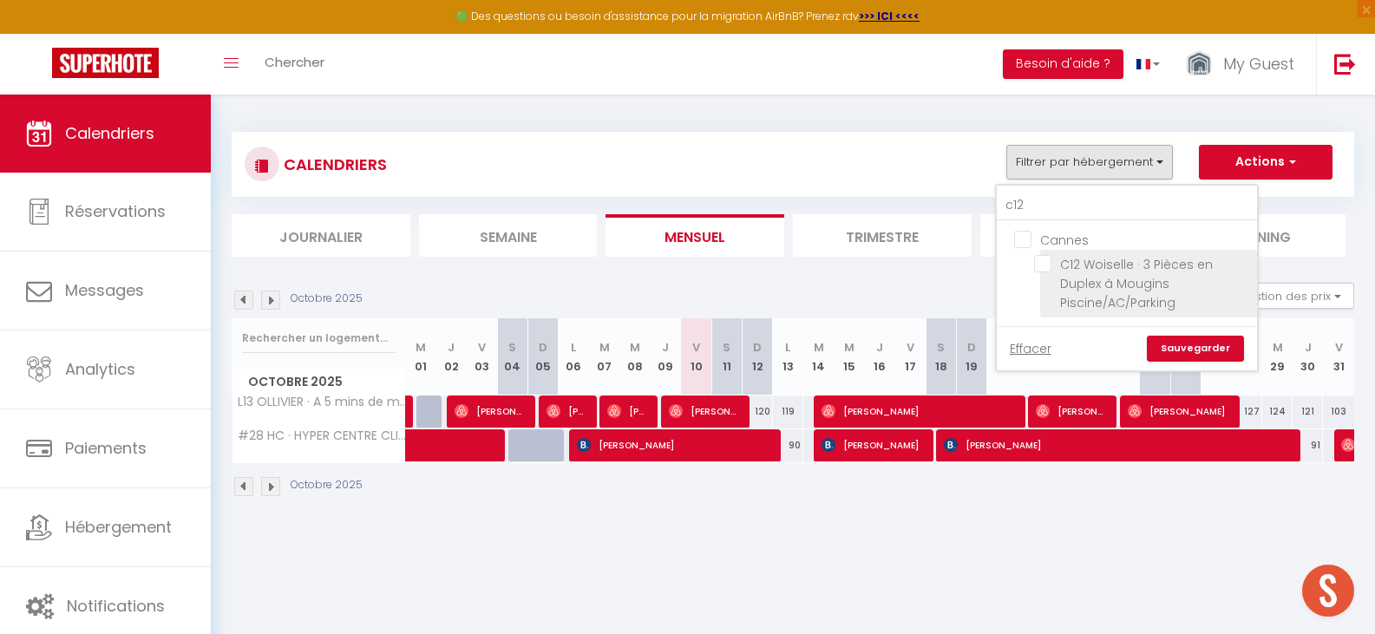
click at [1053, 265] on input "C12 Woiselle · 3 Pièces en Duplex à Mougins Piscine/AC/Parking" at bounding box center [1142, 263] width 217 height 17
checkbox input "true"
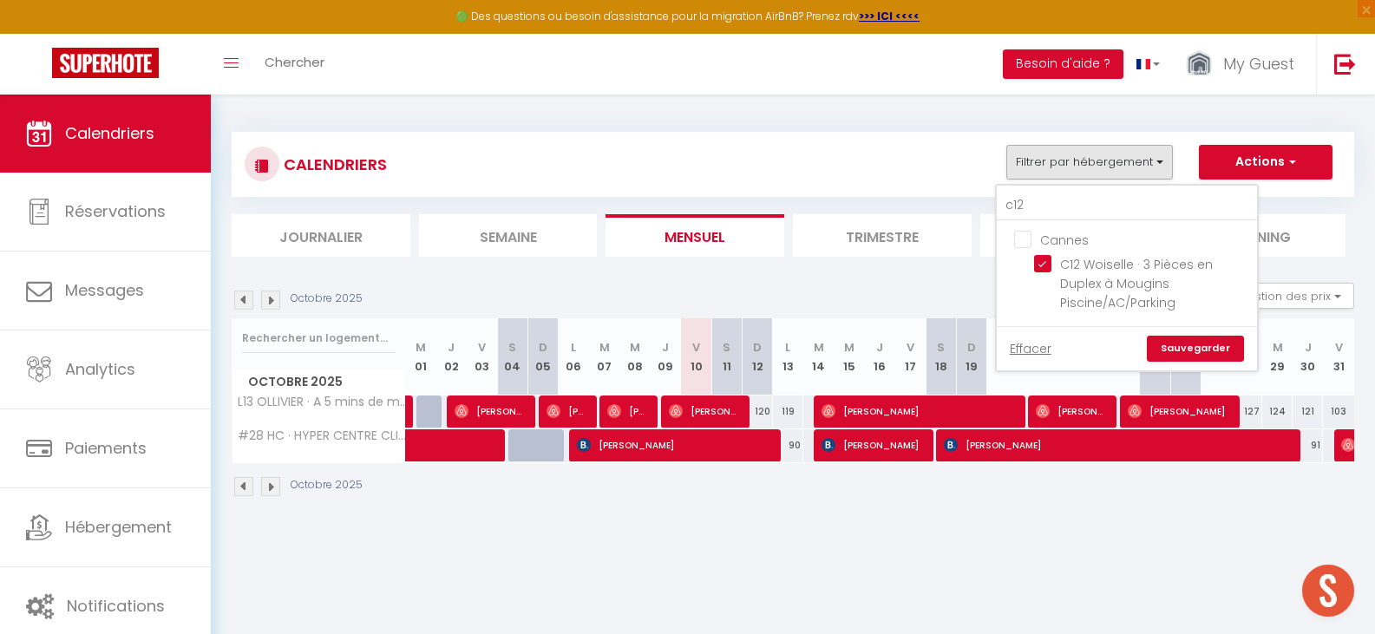
click at [1185, 340] on link "Sauvegarder" at bounding box center [1195, 349] width 97 height 26
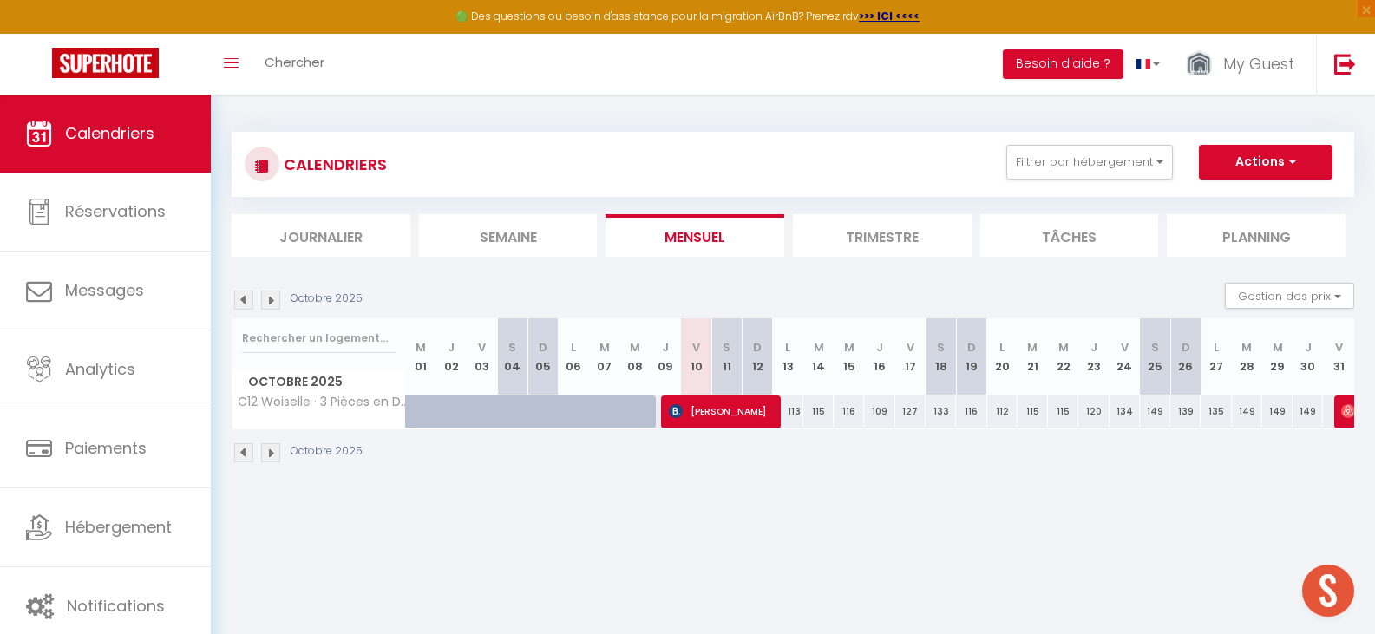
click at [245, 305] on img at bounding box center [243, 300] width 19 height 19
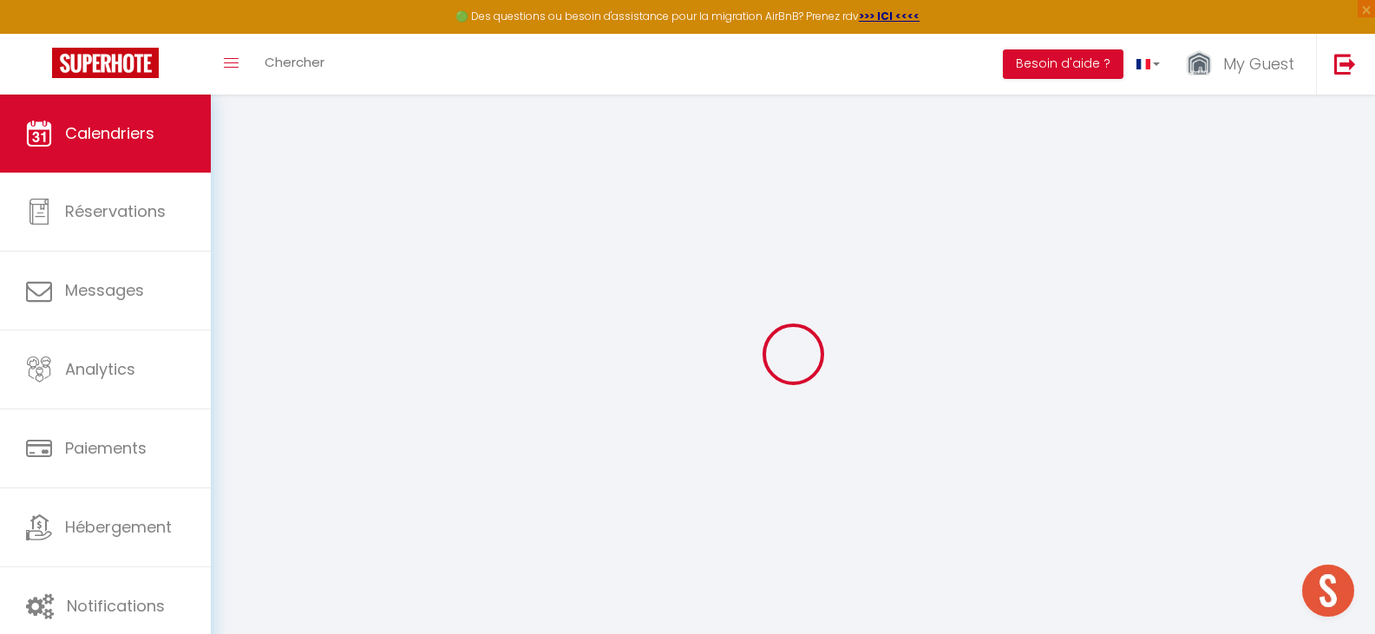
select select
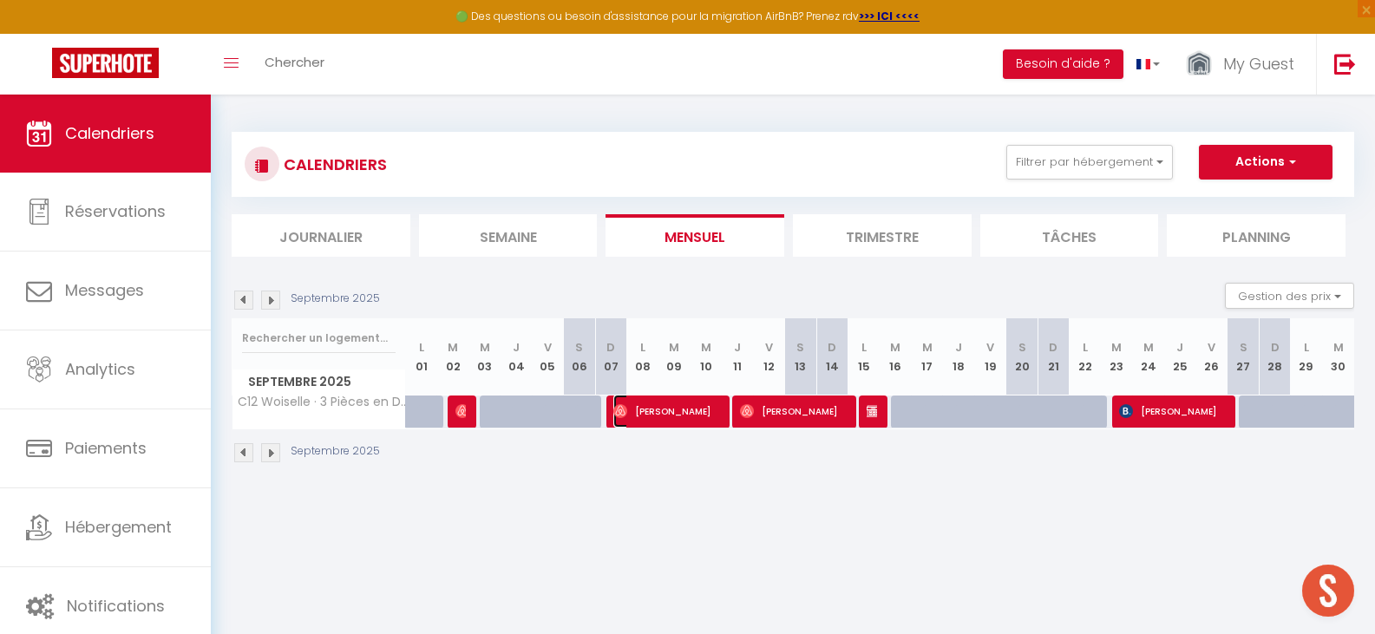
click at [700, 408] on span "[PERSON_NAME]" at bounding box center [665, 411] width 104 height 33
select select "OK"
select select "0"
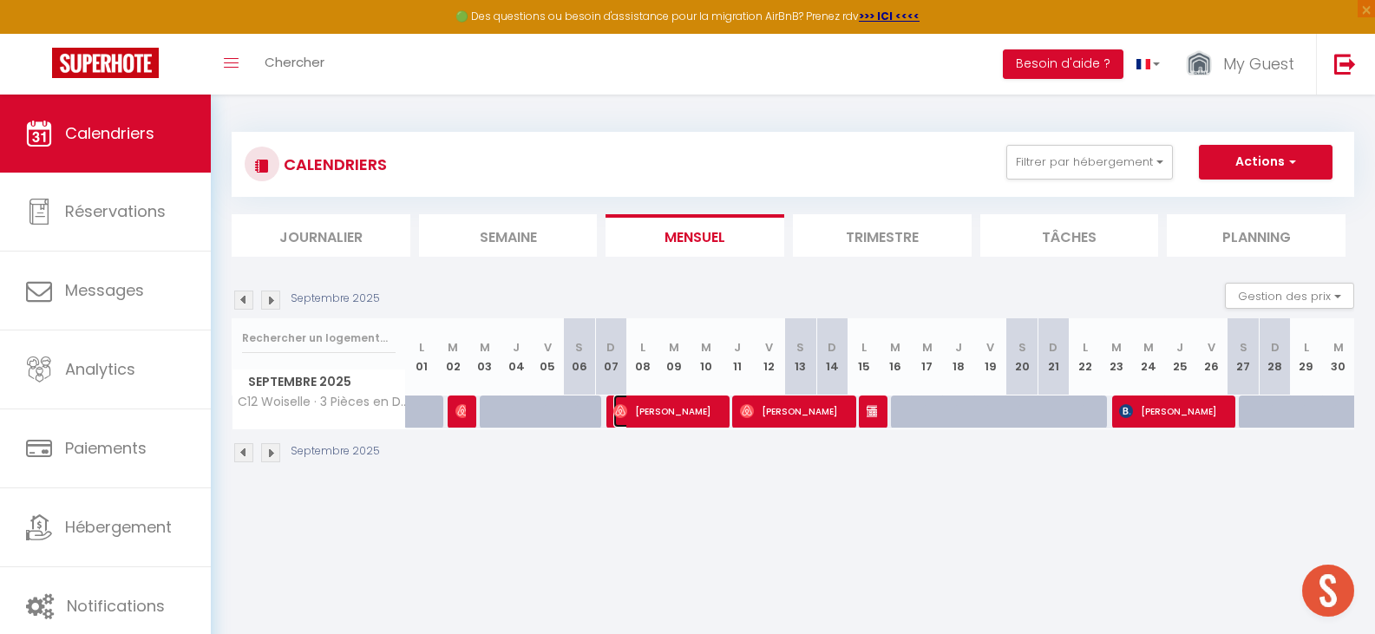
select select "1"
select select
